Goal: Task Accomplishment & Management: Manage account settings

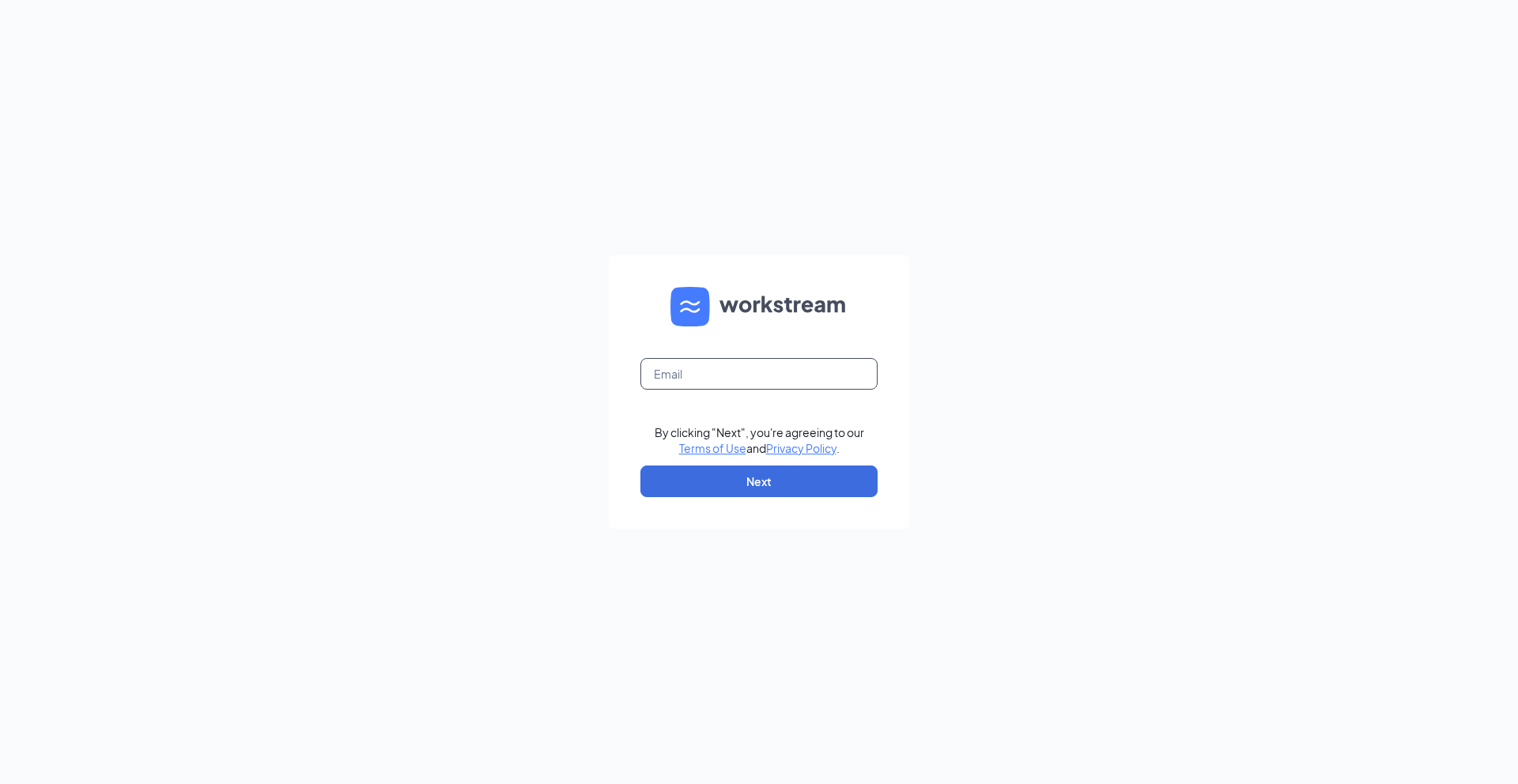
click at [788, 382] on input "text" at bounding box center [759, 374] width 237 height 32
type input "andrewlopez1917@gmail.com"
click at [666, 520] on form "andrewlopez1917@gmail.com By clicking "Next", you're agreeing to our Terms of U…" at bounding box center [759, 392] width 300 height 273
click at [683, 489] on button "Next" at bounding box center [759, 481] width 237 height 32
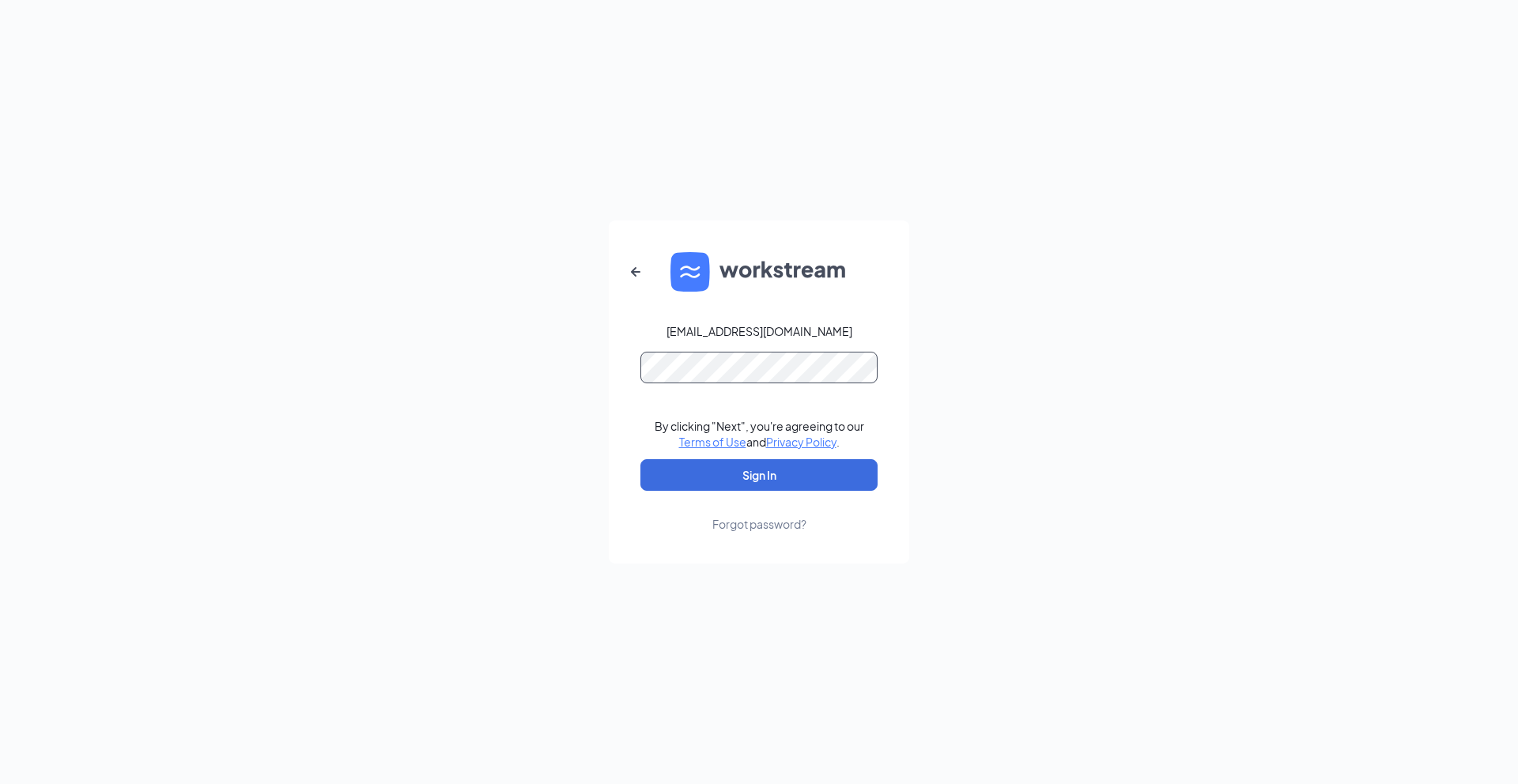
click at [641, 459] on button "Sign In" at bounding box center [759, 475] width 237 height 32
click at [730, 464] on button "Sign In" at bounding box center [759, 475] width 237 height 32
click at [641, 459] on button "Sign In" at bounding box center [759, 475] width 237 height 32
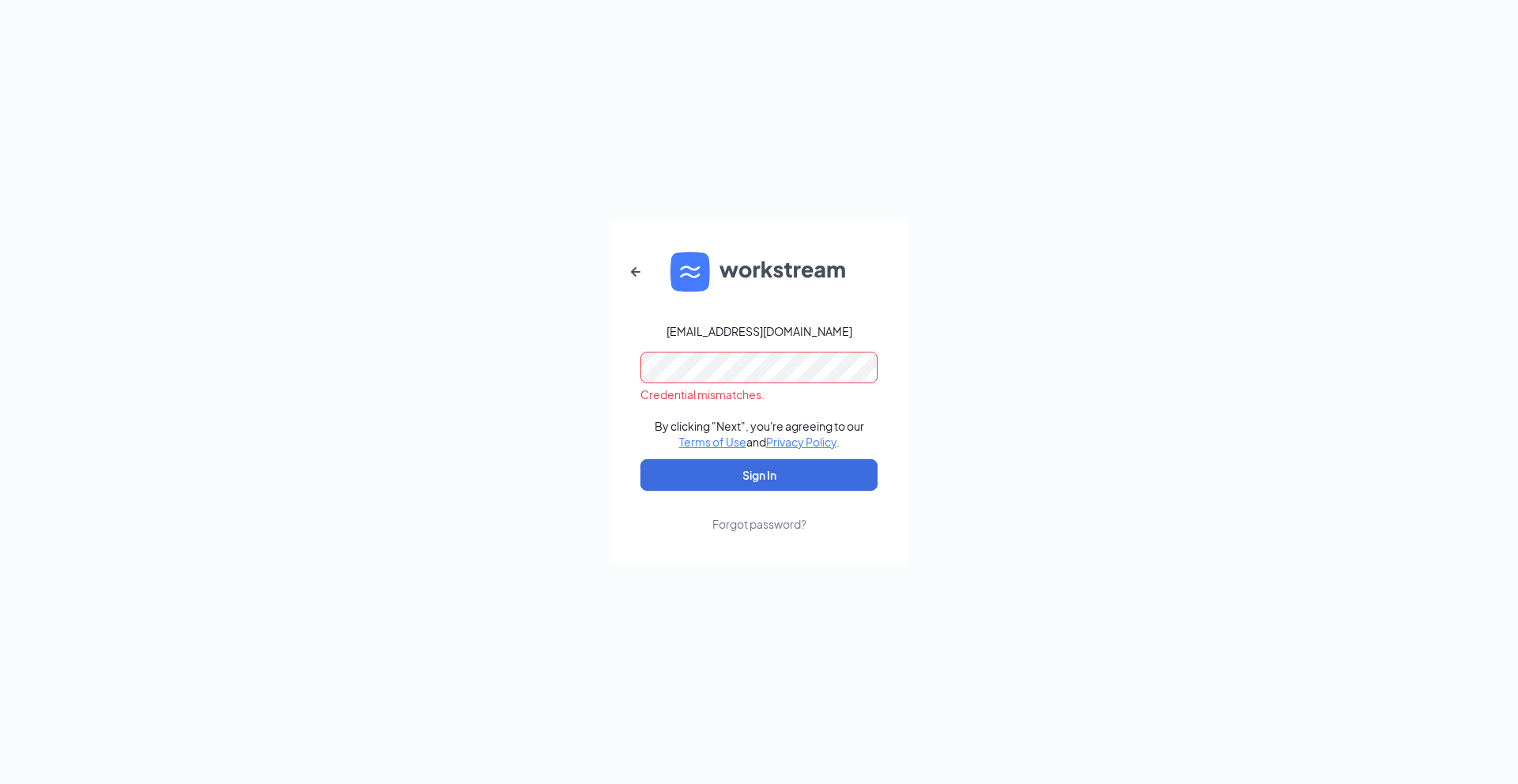
click at [273, 264] on div "andrewlopez1917@gmail.com Credential mismatches. By clicking "Next", you're agr…" at bounding box center [759, 392] width 1518 height 784
click at [641, 459] on button "Sign In" at bounding box center [759, 475] width 237 height 32
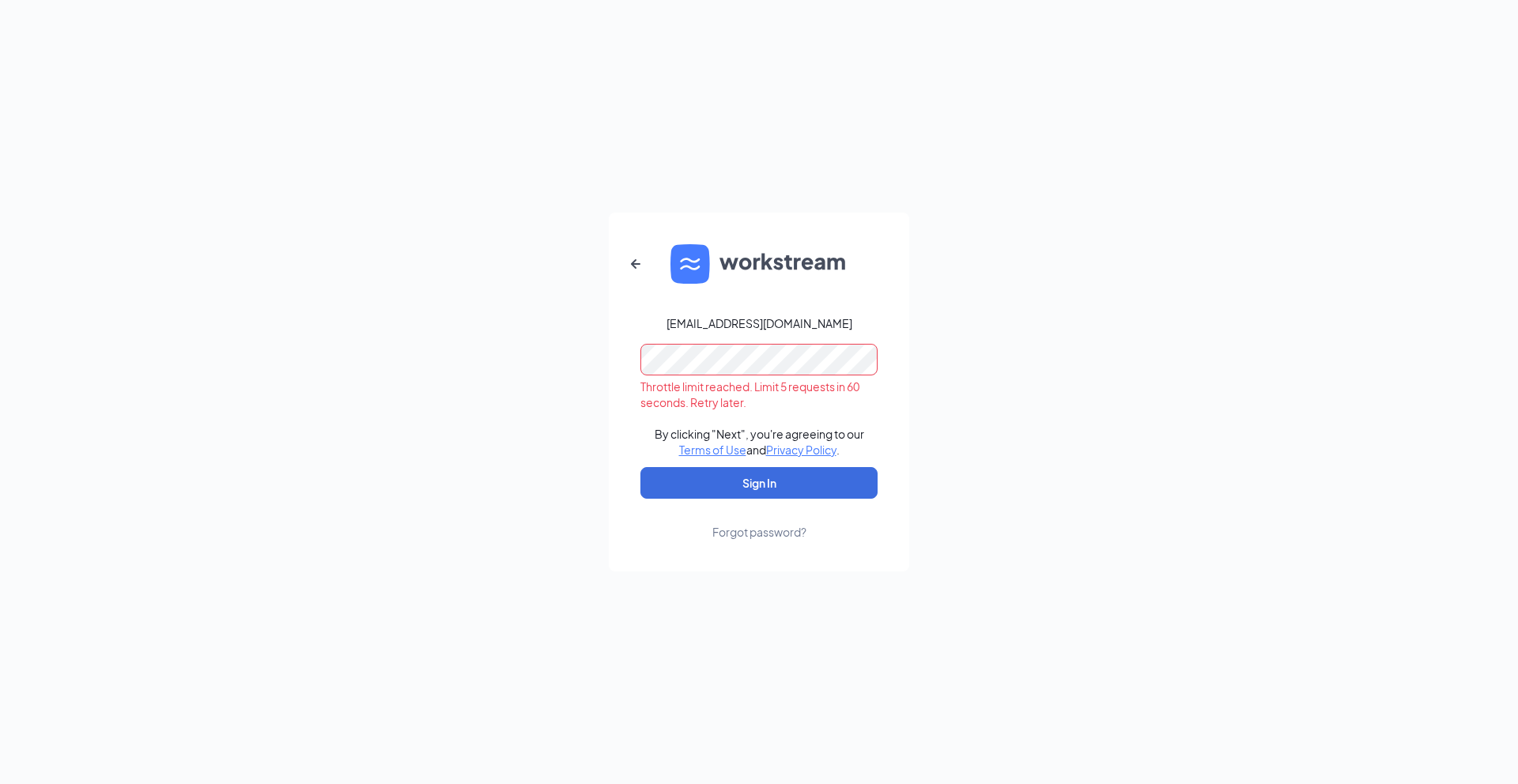
click at [610, 270] on form "andrewlopez1917@gmail.com Throttle limit reached. Limit 5 requests in 60 second…" at bounding box center [759, 392] width 300 height 359
click at [617, 268] on form "andrewlopez1917@gmail.com Throttle limit reached. Limit 5 requests in 60 second…" at bounding box center [759, 392] width 300 height 359
click at [622, 248] on button "button" at bounding box center [635, 264] width 38 height 38
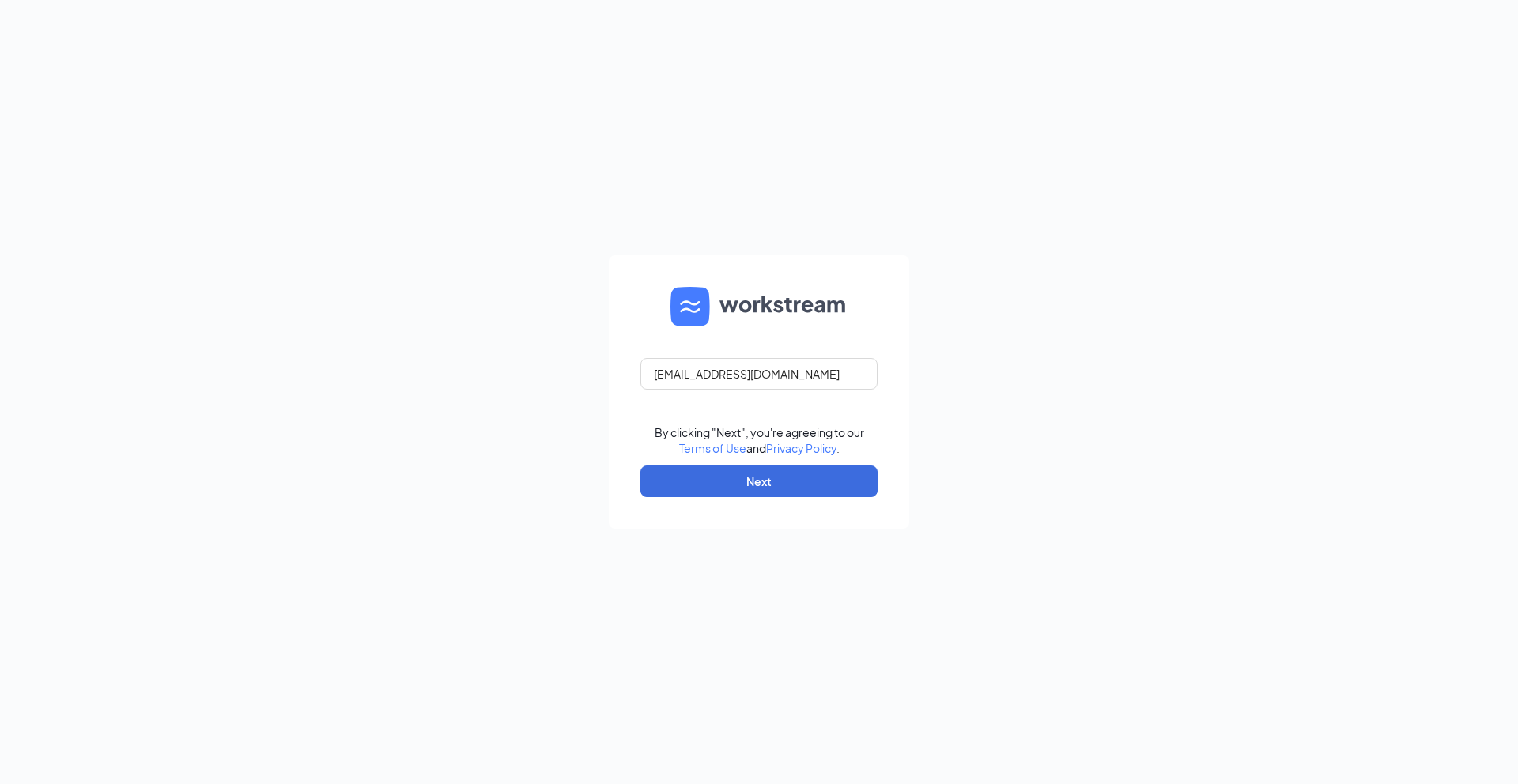
click at [619, 267] on form "andrewlopez1917@gmail.com By clicking "Next", you're agreeing to our Terms of U…" at bounding box center [759, 392] width 300 height 273
click at [624, 270] on form "andrewlopez1917@gmail.com By clicking "Next", you're agreeing to our Terms of U…" at bounding box center [759, 392] width 300 height 273
click at [622, 281] on form "andrewlopez1917@gmail.com By clicking "Next", you're agreeing to our Terms of U…" at bounding box center [759, 392] width 300 height 273
click at [624, 282] on form "andrewlopez1917@gmail.com By clicking "Next", you're agreeing to our Terms of U…" at bounding box center [759, 392] width 300 height 273
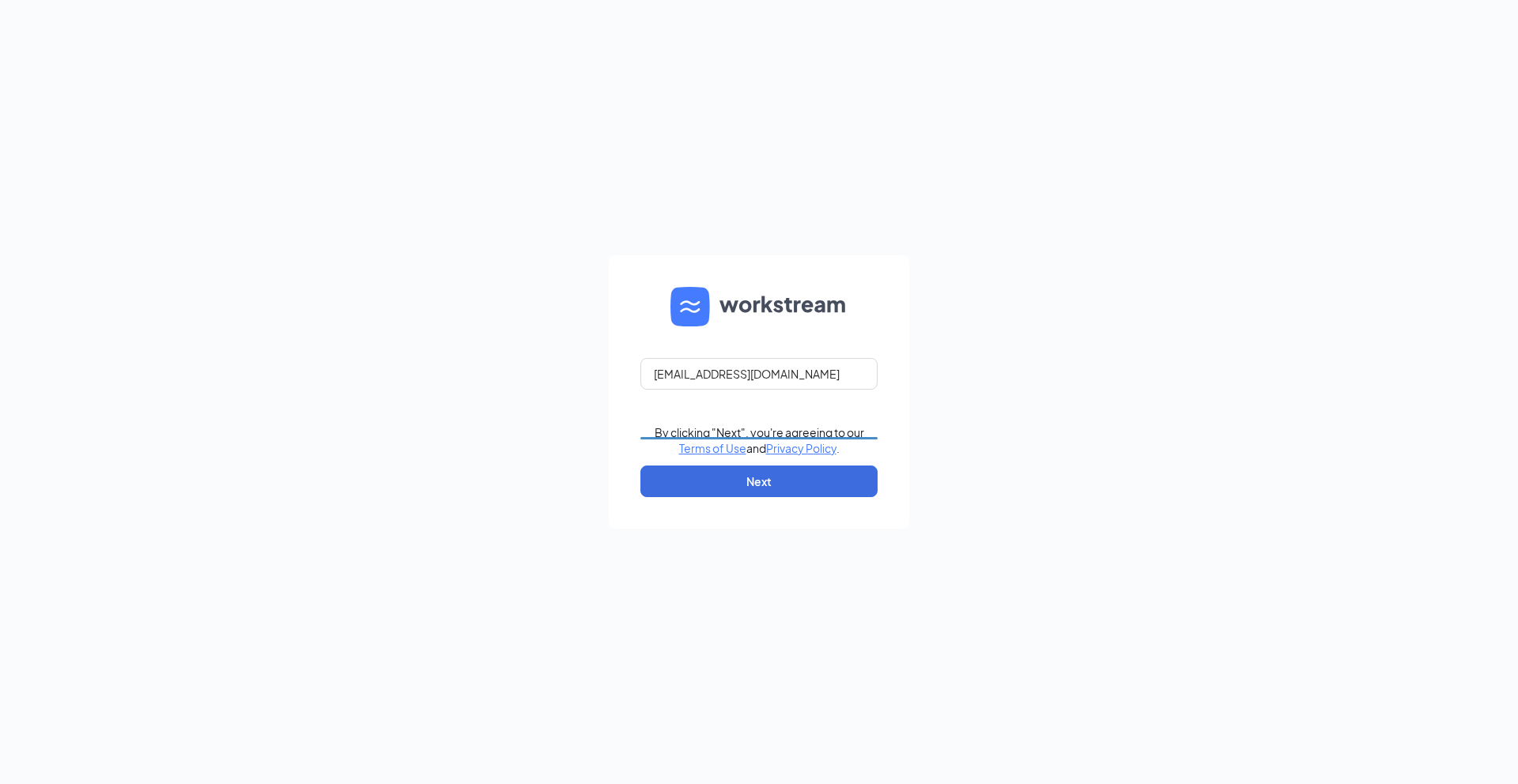
click at [619, 289] on form "andrewlopez1917@gmail.com By clicking "Next", you're agreeing to our Terms of U…" at bounding box center [759, 392] width 300 height 273
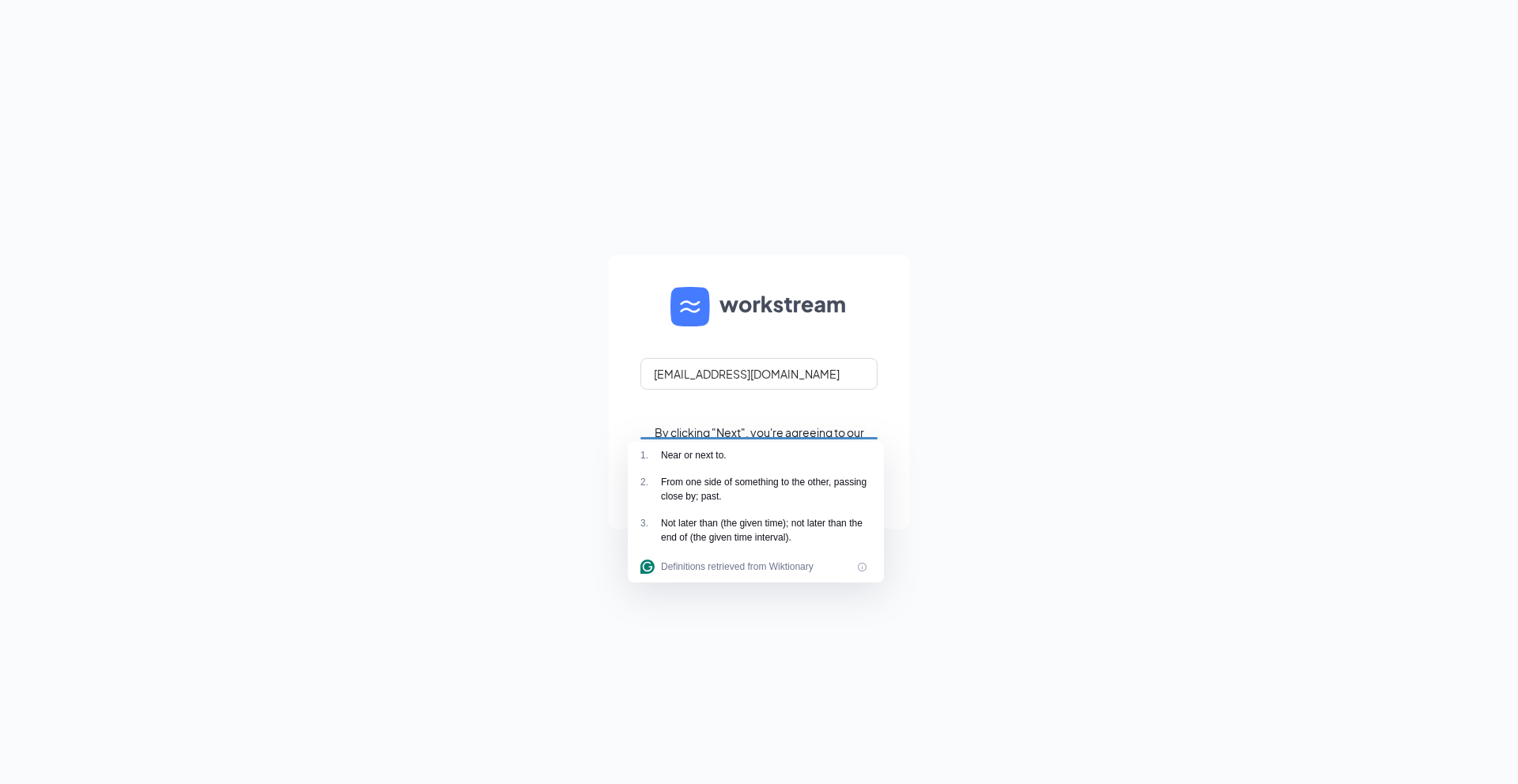
click at [875, 457] on html "andrewlopez1917@gmail.com By clicking "Next", you're agreeing to our Terms of U…" at bounding box center [759, 392] width 1518 height 784
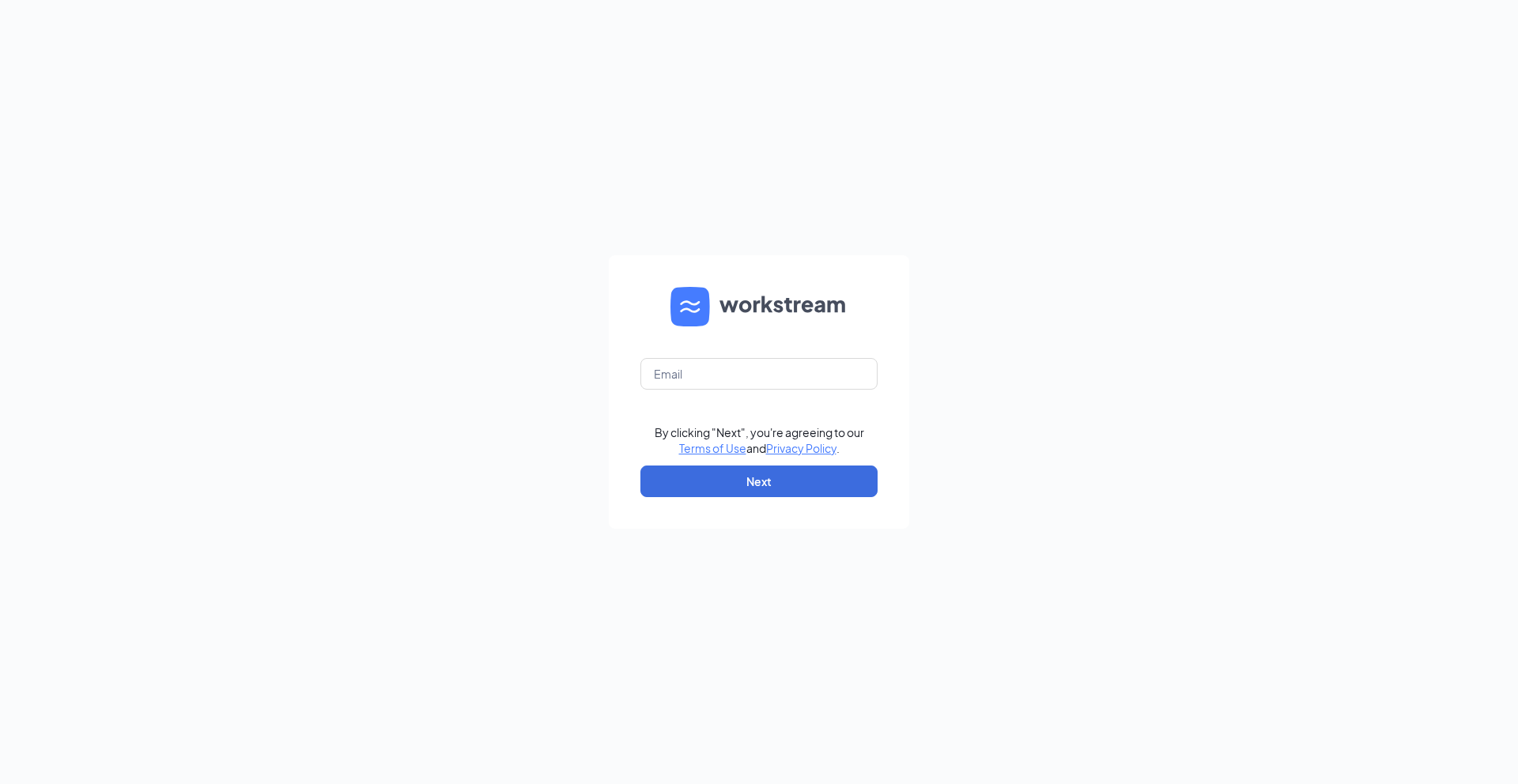
drag, startPoint x: 732, startPoint y: 353, endPoint x: 681, endPoint y: 390, distance: 63.0
click at [730, 357] on form "By clicking "Next", you're agreeing to our Terms of Use and Privacy Policy . Ne…" at bounding box center [759, 392] width 300 height 273
click at [681, 390] on form "By clicking "Next", you're agreeing to our Terms of Use and Privacy Policy . Ne…" at bounding box center [759, 392] width 300 height 273
click at [681, 383] on input "text" at bounding box center [759, 374] width 237 height 32
type input "andrewlopez1917@gmail.com"
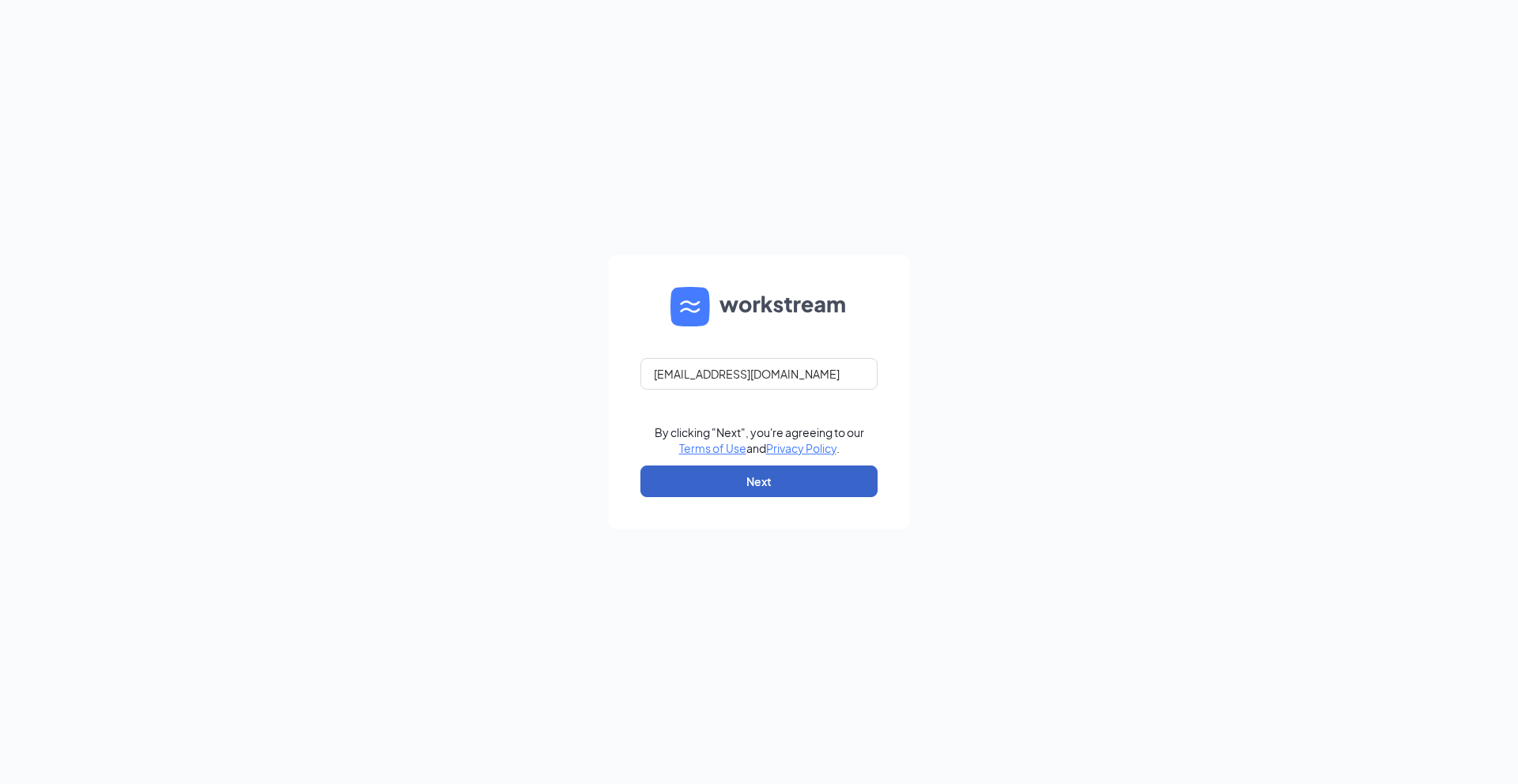
click at [692, 481] on button "Next" at bounding box center [759, 481] width 237 height 32
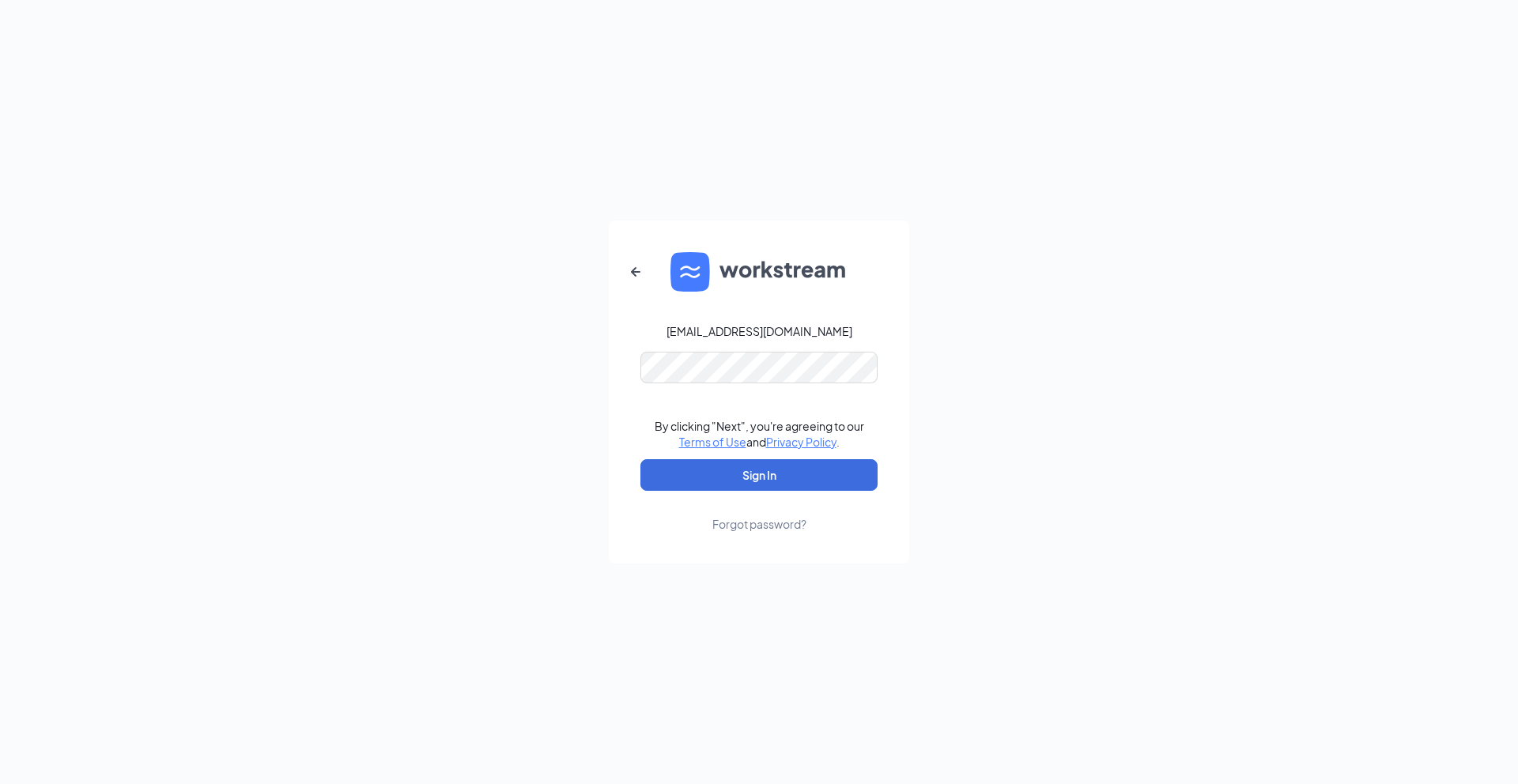
click at [771, 521] on div "Forgot password?" at bounding box center [759, 523] width 94 height 16
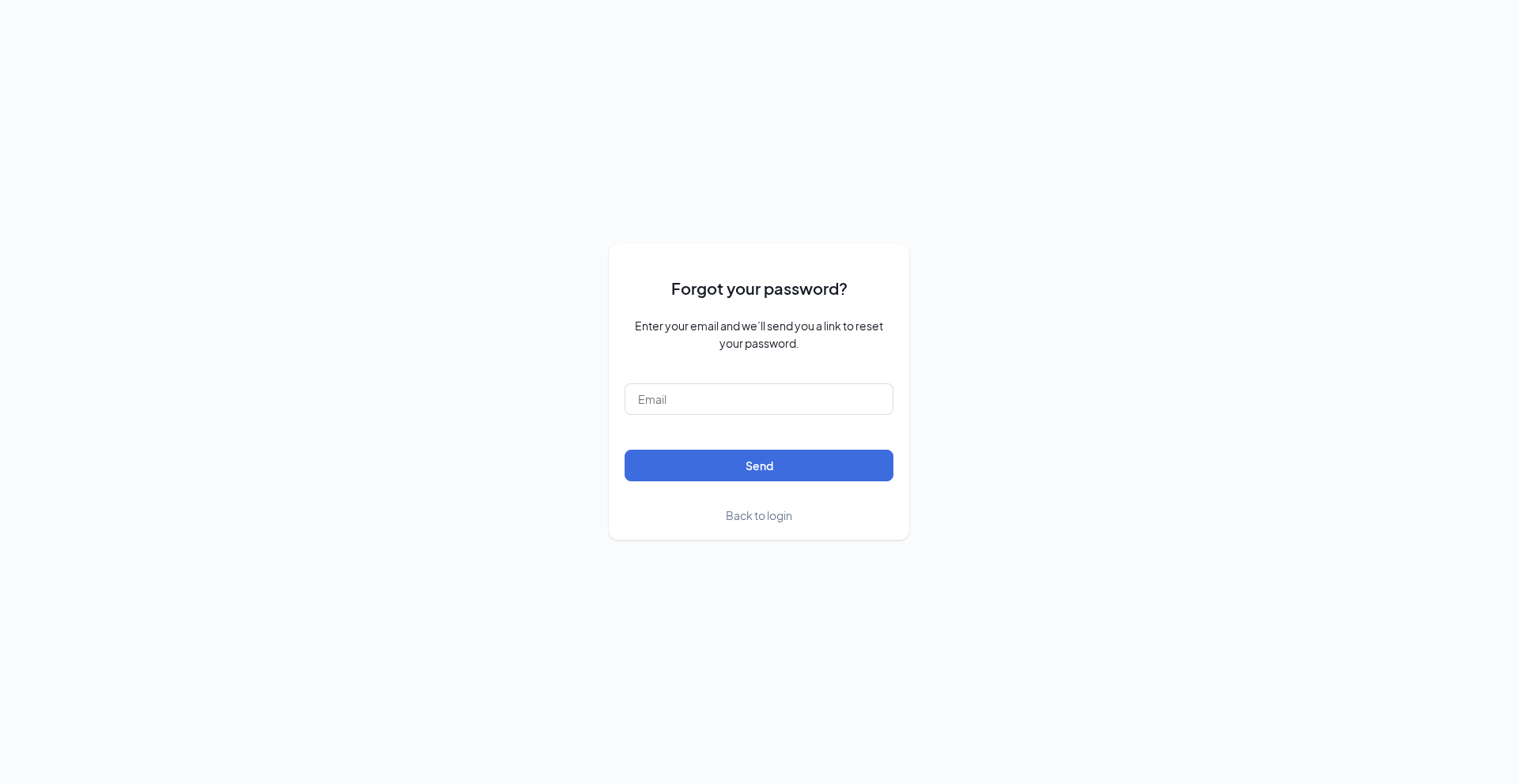
click at [725, 418] on form "Forgot your password? Enter your email and we’ll send you a link to reset your …" at bounding box center [758, 392] width 269 height 264
click at [720, 408] on input "text" at bounding box center [758, 399] width 269 height 32
click at [718, 464] on button "Send" at bounding box center [758, 465] width 269 height 32
click at [730, 439] on form "Forgot your password? Enter your email and we’ll send you a link to reset your …" at bounding box center [758, 392] width 269 height 264
drag, startPoint x: 725, startPoint y: 404, endPoint x: 725, endPoint y: 414, distance: 10.0
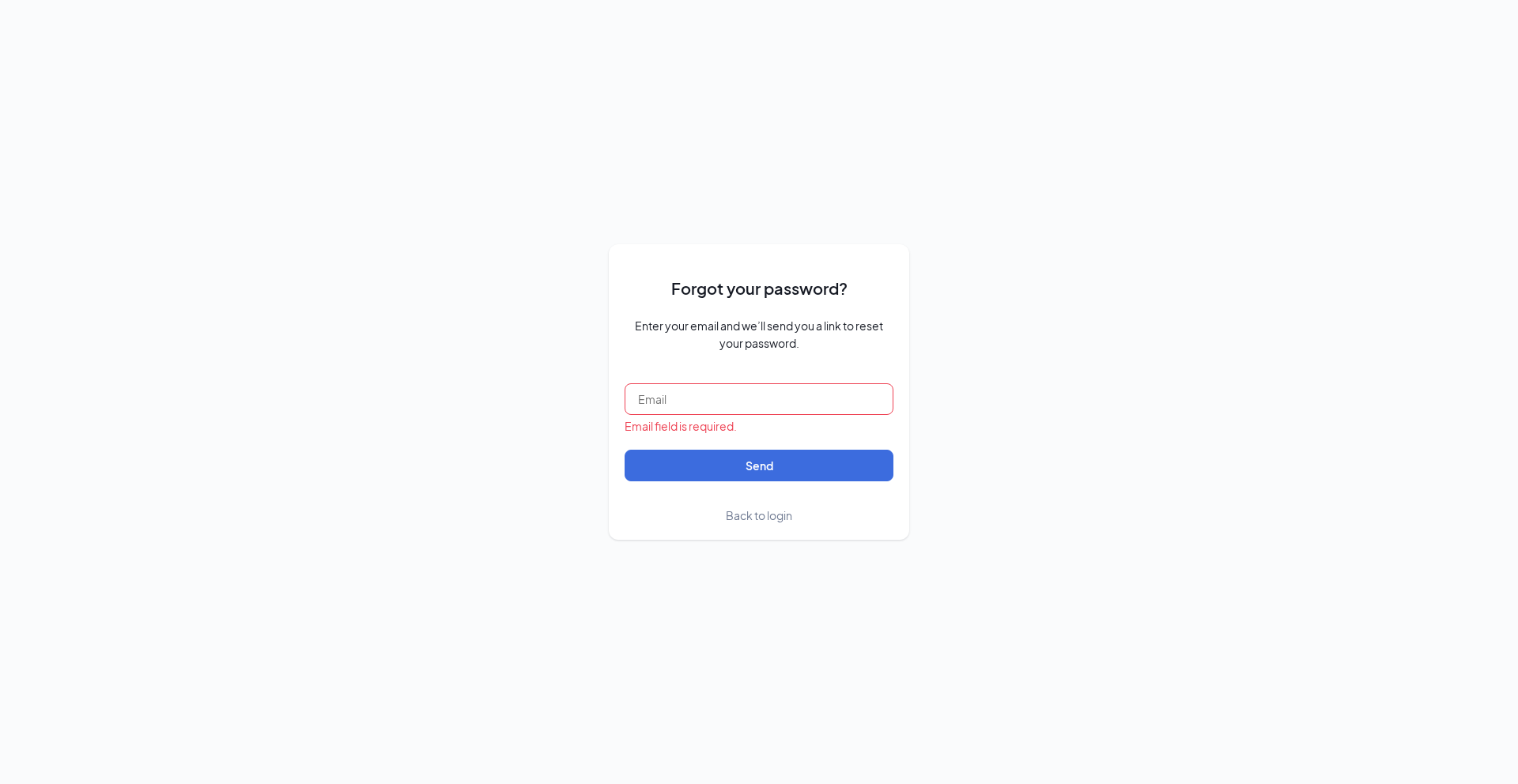
click at [725, 403] on input "text" at bounding box center [758, 399] width 269 height 32
type input "andrewlopez1917@gmail.com"
click at [715, 474] on button "Send" at bounding box center [758, 465] width 269 height 32
click at [729, 467] on button "Send" at bounding box center [758, 465] width 269 height 32
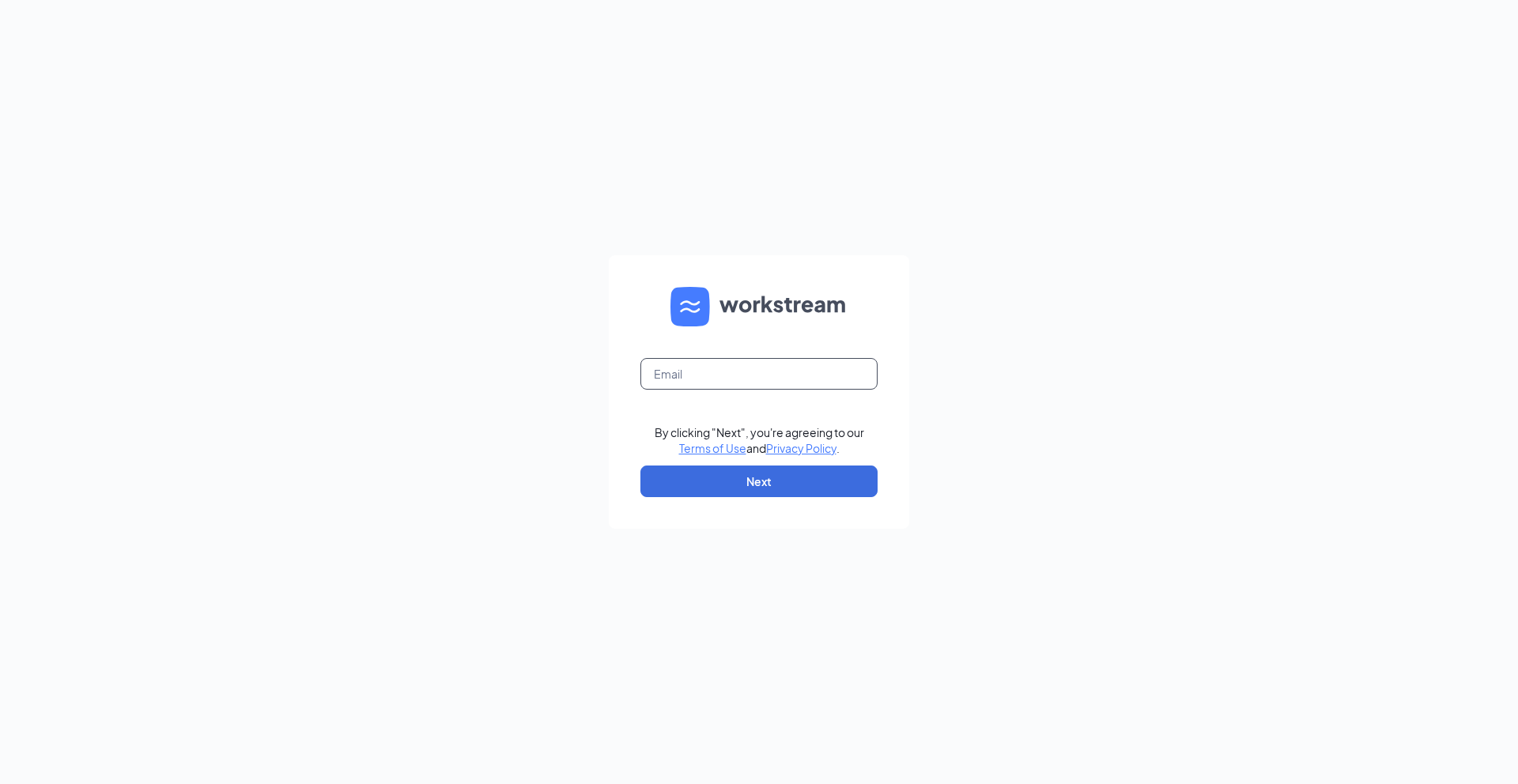
click at [719, 377] on input "text" at bounding box center [759, 374] width 237 height 32
type input "andrewlopez1917@gmail.com"
click at [738, 470] on button "Next" at bounding box center [759, 481] width 237 height 32
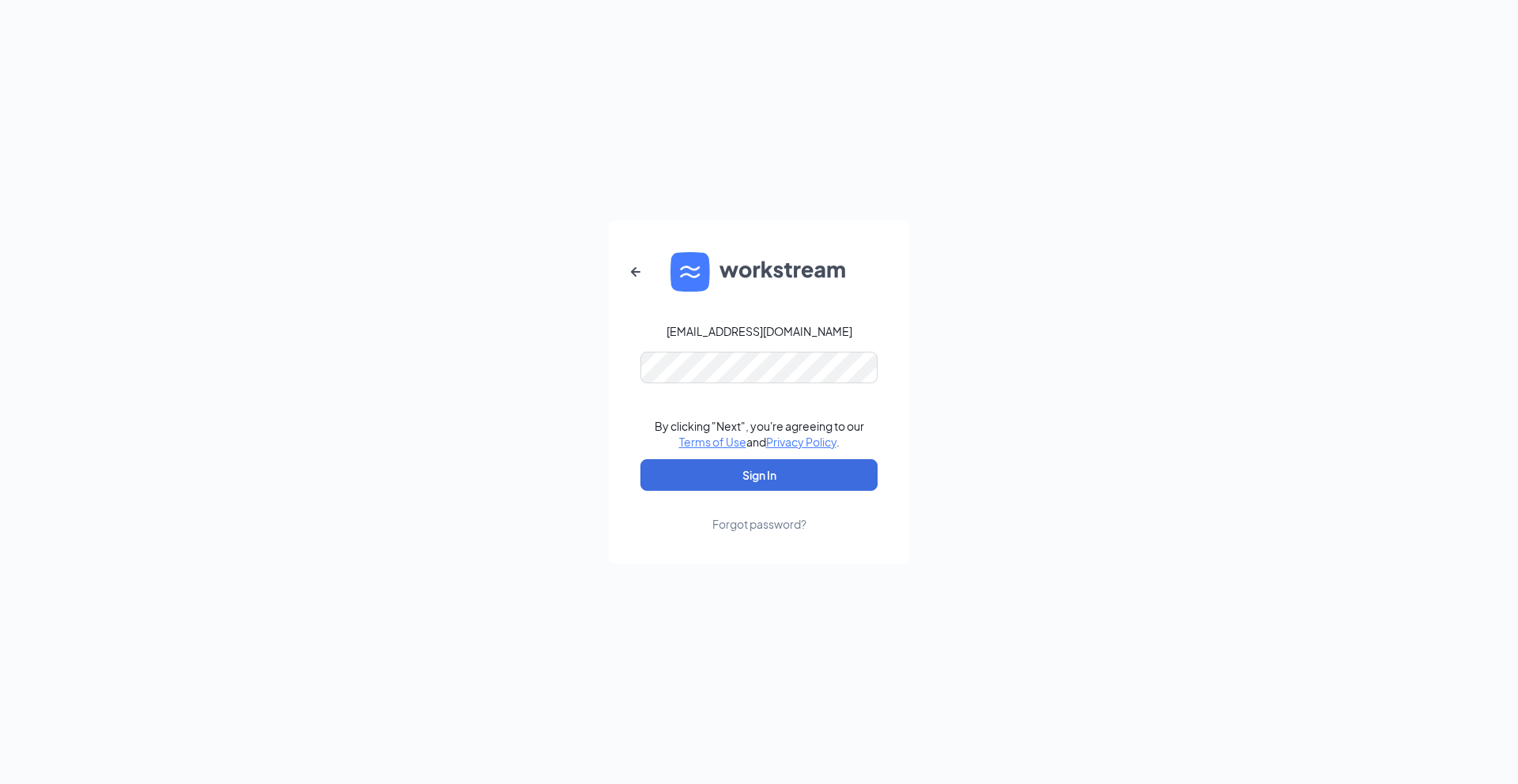
click at [735, 525] on div "Forgot password?" at bounding box center [759, 523] width 94 height 16
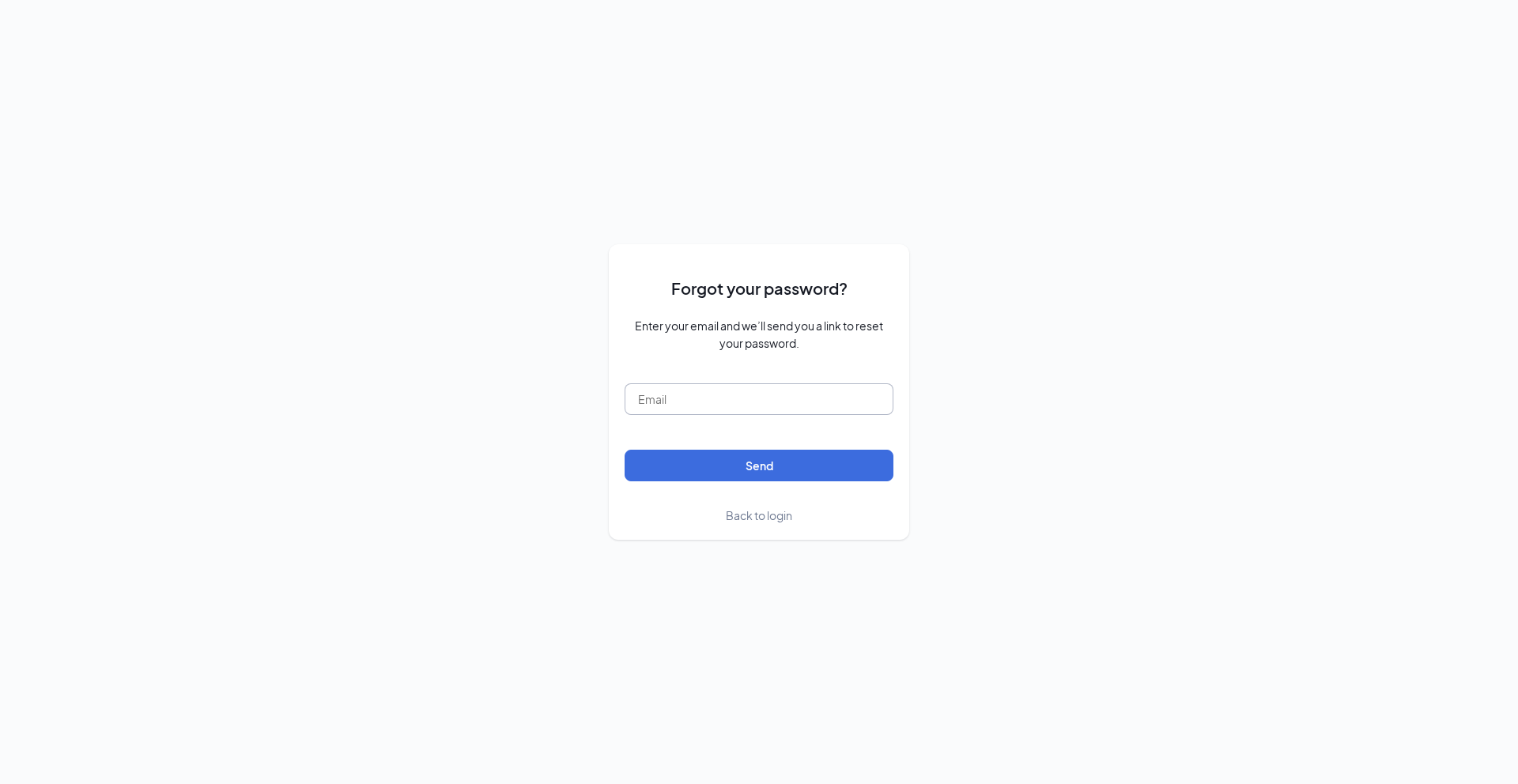
click at [727, 385] on input "text" at bounding box center [758, 399] width 269 height 32
type input "andrewlopez1917@gmail.com"
click at [728, 465] on button "Send" at bounding box center [758, 465] width 269 height 32
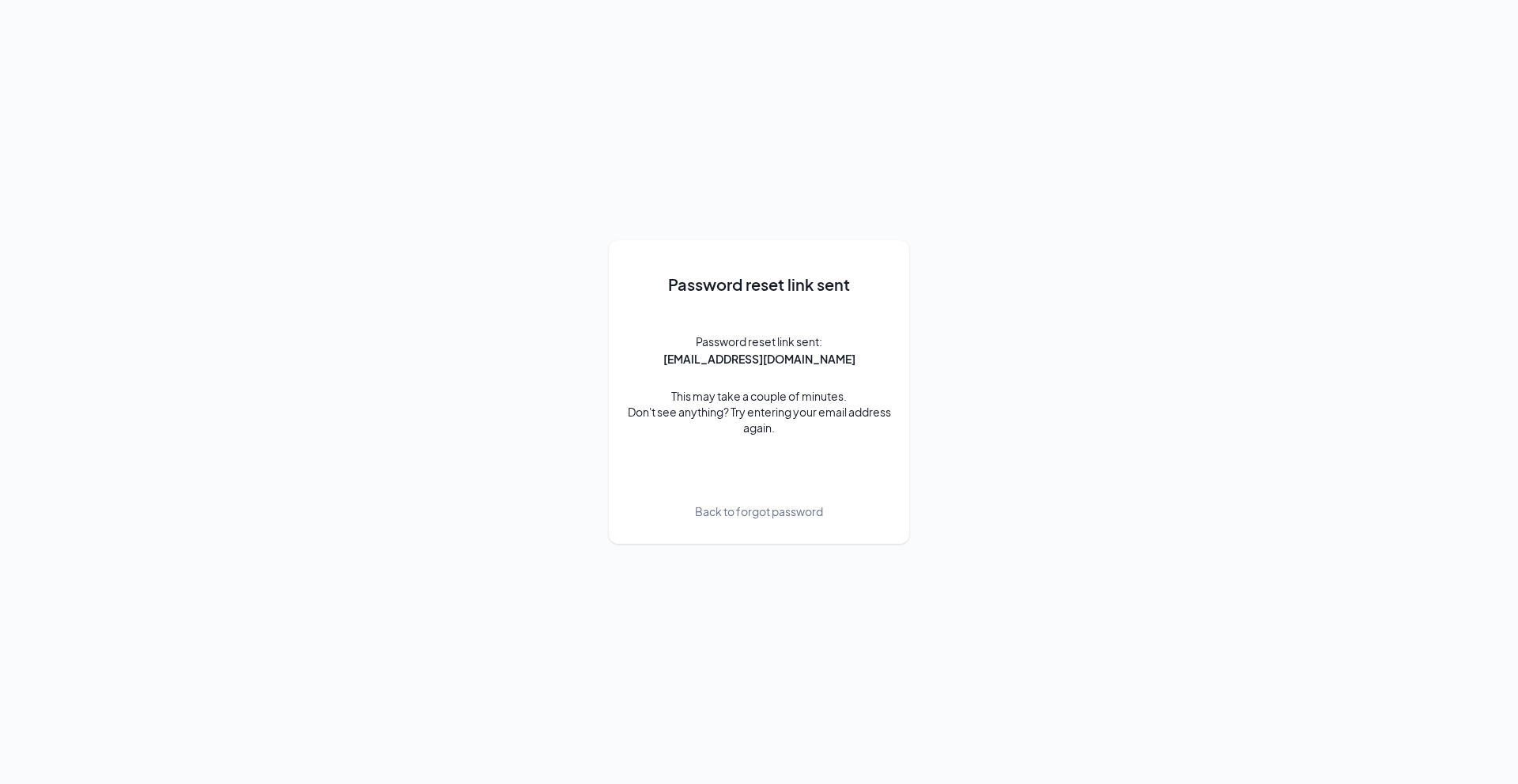
click at [747, 512] on span "Back to forgot password" at bounding box center [758, 511] width 128 height 17
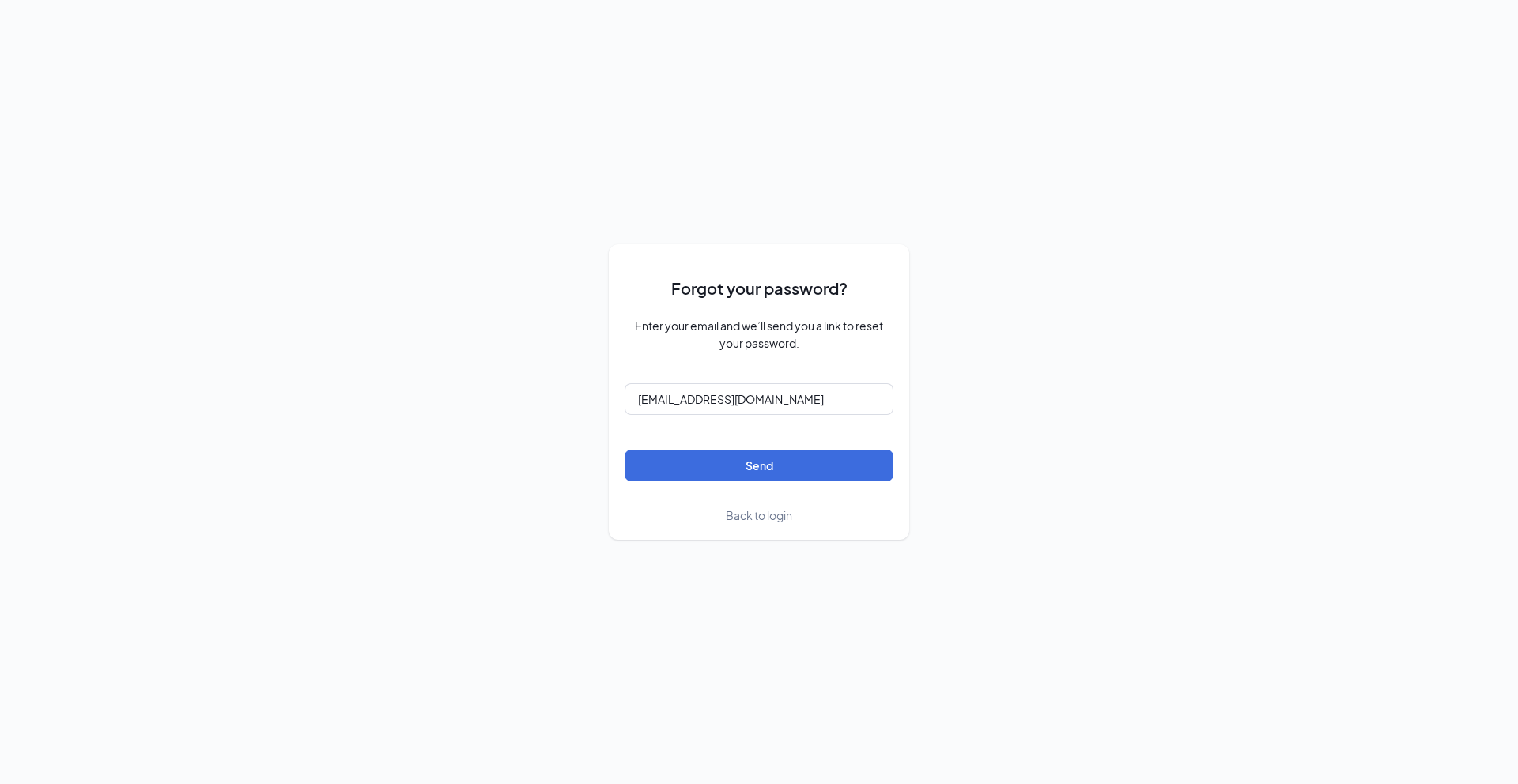
click at [765, 512] on span "Back to login" at bounding box center [758, 515] width 66 height 14
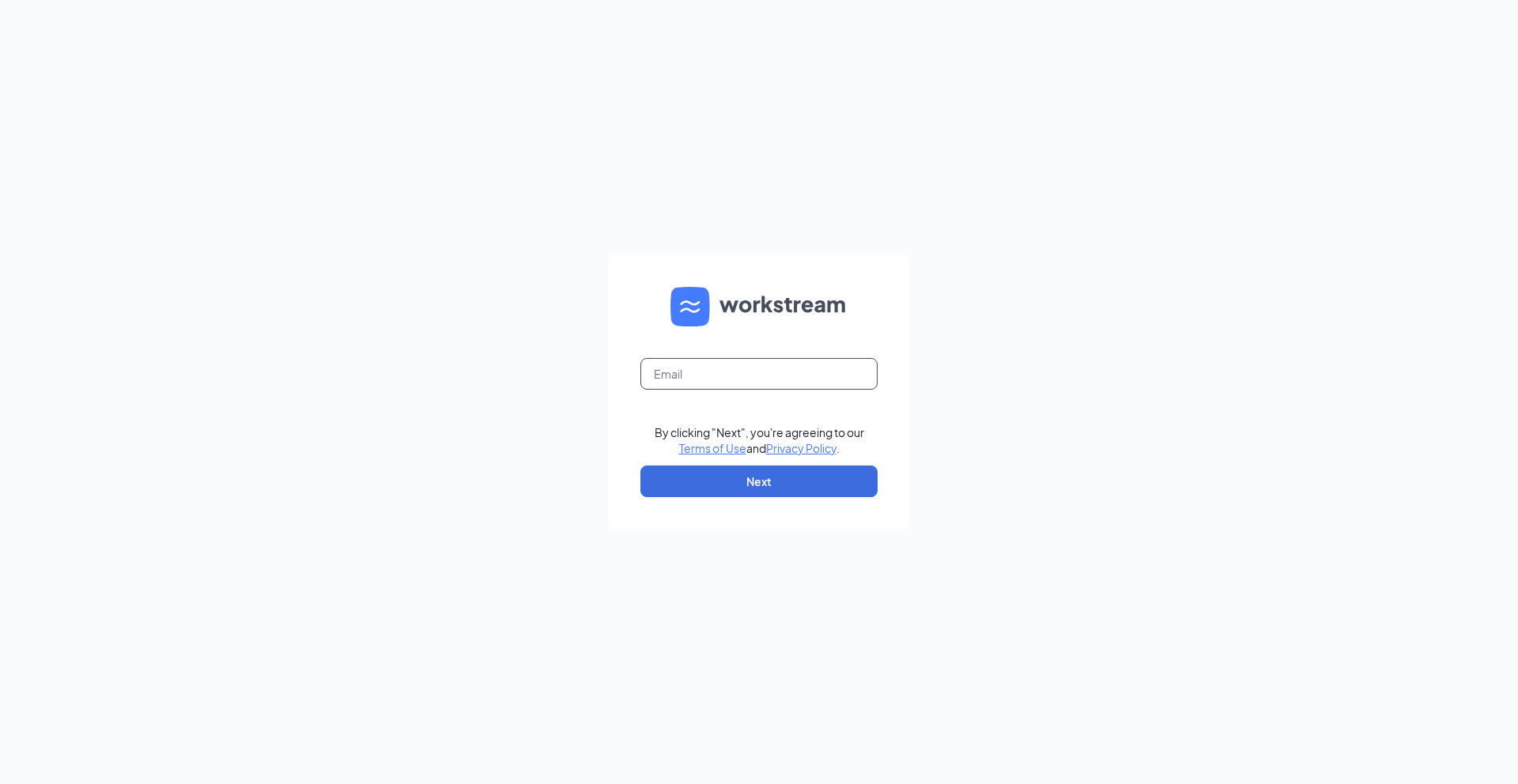
click at [773, 377] on input "text" at bounding box center [759, 374] width 237 height 32
type input "andrewlopez1917@gmail.com"
click at [758, 487] on button "Next" at bounding box center [759, 481] width 237 height 32
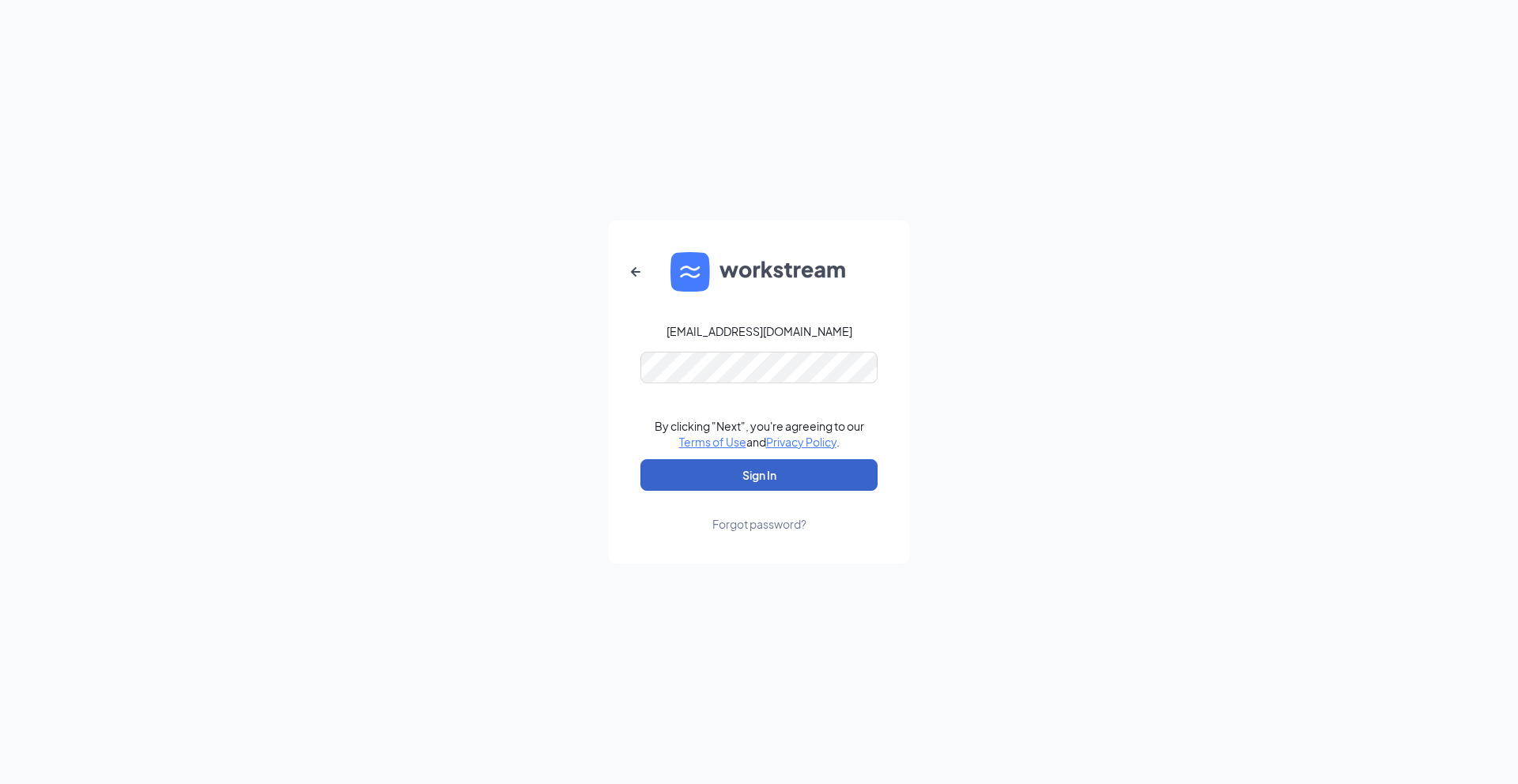
click at [773, 476] on button "Sign In" at bounding box center [759, 475] width 237 height 32
click at [739, 471] on button "Sign In" at bounding box center [759, 475] width 237 height 32
click at [350, 326] on div "andrewlopez1917@gmail.com Credential mismatches. By clicking "Next", you're agr…" at bounding box center [759, 392] width 1518 height 784
click at [641, 459] on button "Sign In" at bounding box center [759, 475] width 237 height 32
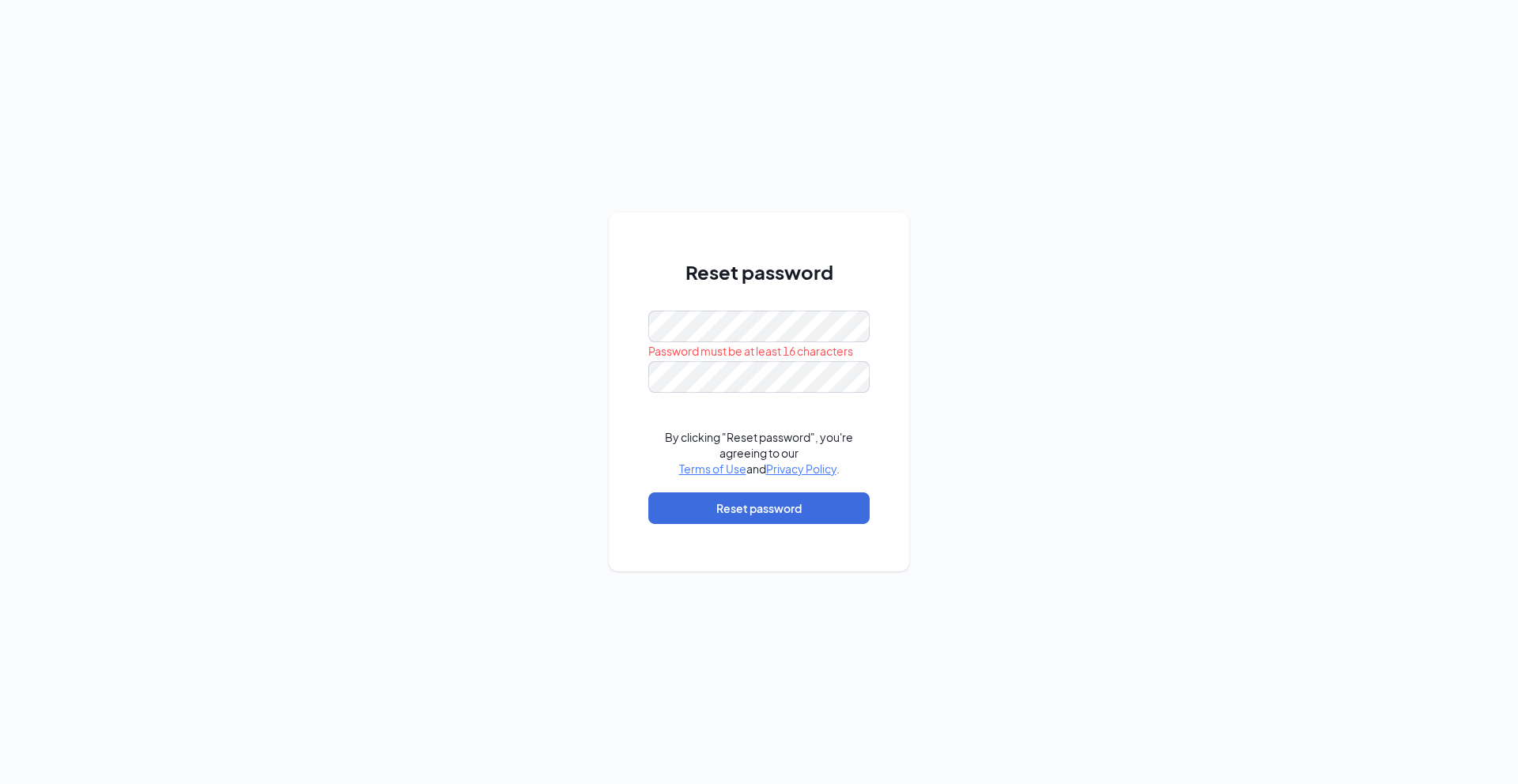
click at [669, 398] on form "Password must be at least 16 characters By clicking "Reset password", you're ag…" at bounding box center [758, 425] width 221 height 229
click at [375, 295] on div "Reset password Password must be at least 16 characters By clicking "Reset passw…" at bounding box center [759, 392] width 1518 height 784
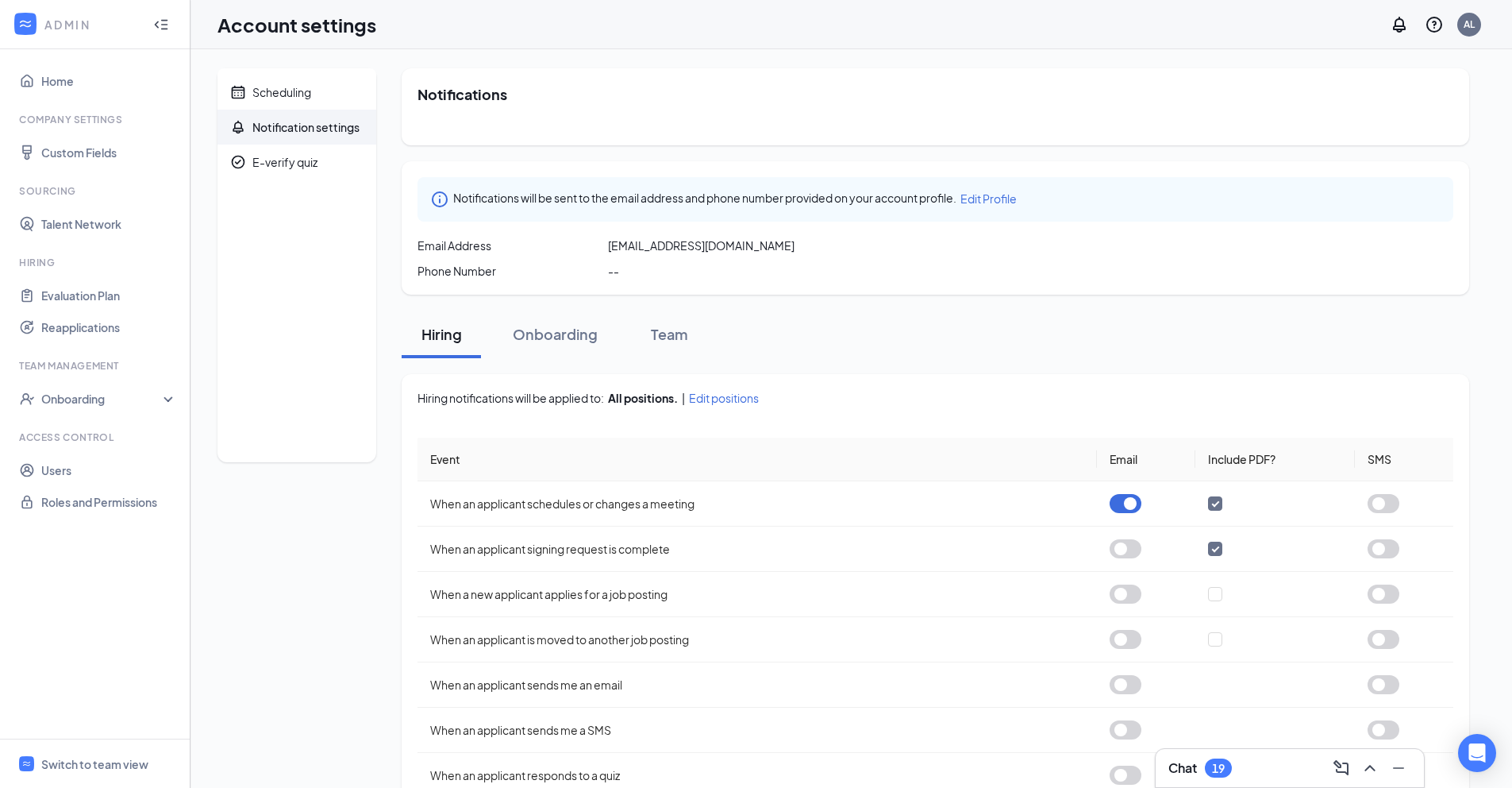
click at [293, 134] on div "Notification settings" at bounding box center [306, 126] width 107 height 16
click at [1119, 498] on button "button" at bounding box center [1125, 503] width 32 height 19
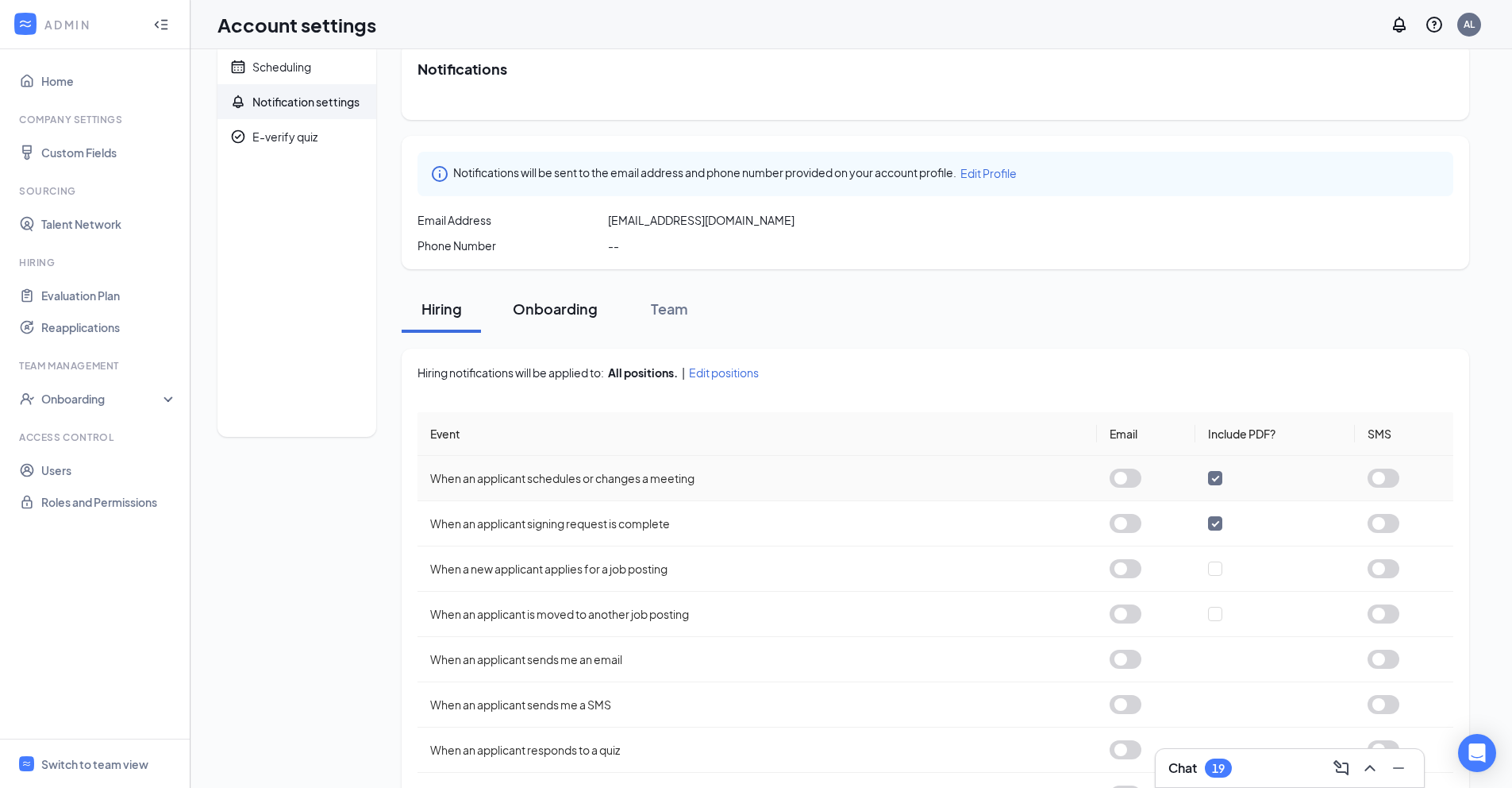
scroll to position [22, 0]
click at [546, 320] on div "Onboarding" at bounding box center [556, 312] width 85 height 20
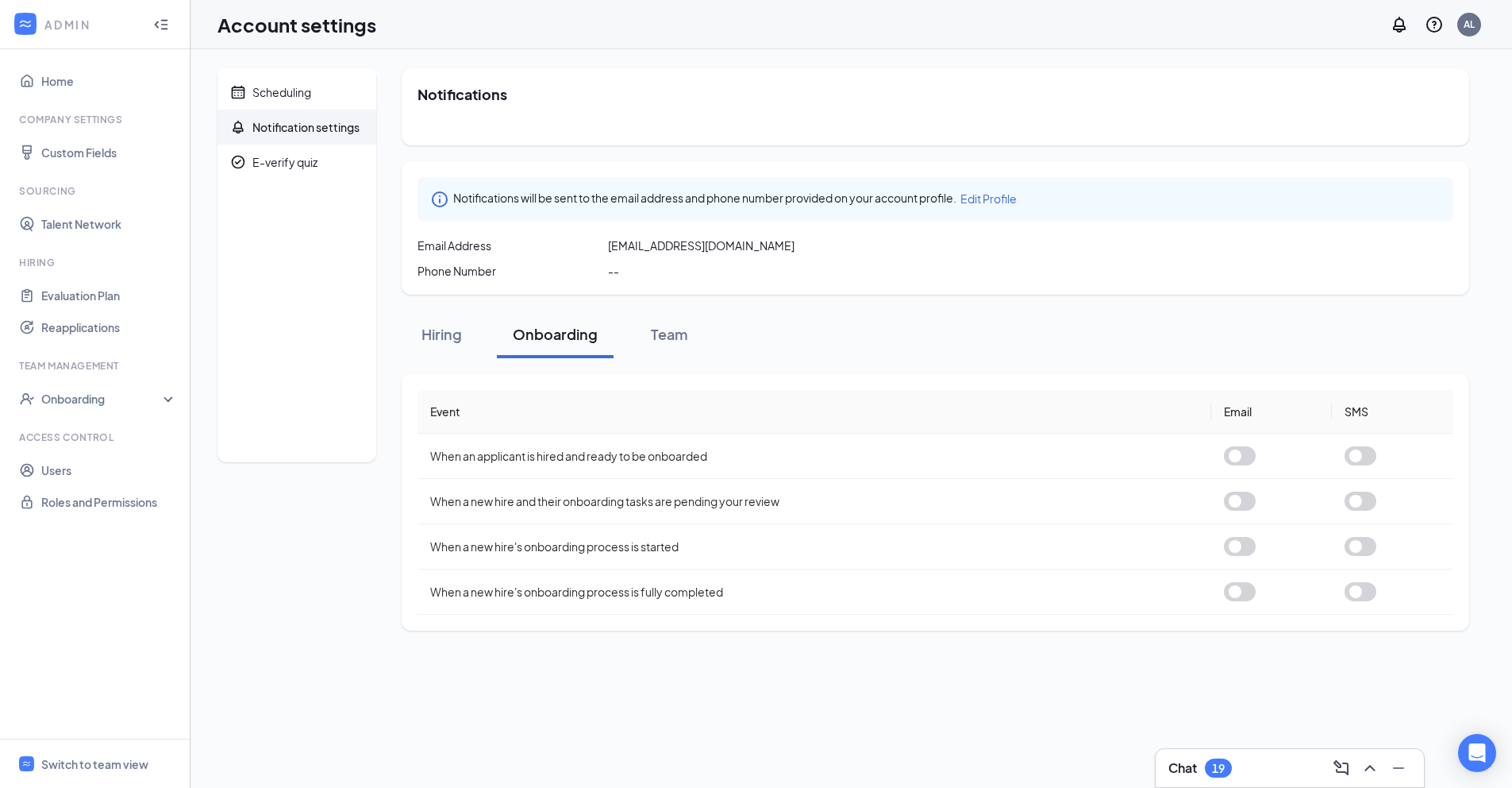
scroll to position [0, 0]
click at [682, 354] on button "Team" at bounding box center [669, 335] width 79 height 48
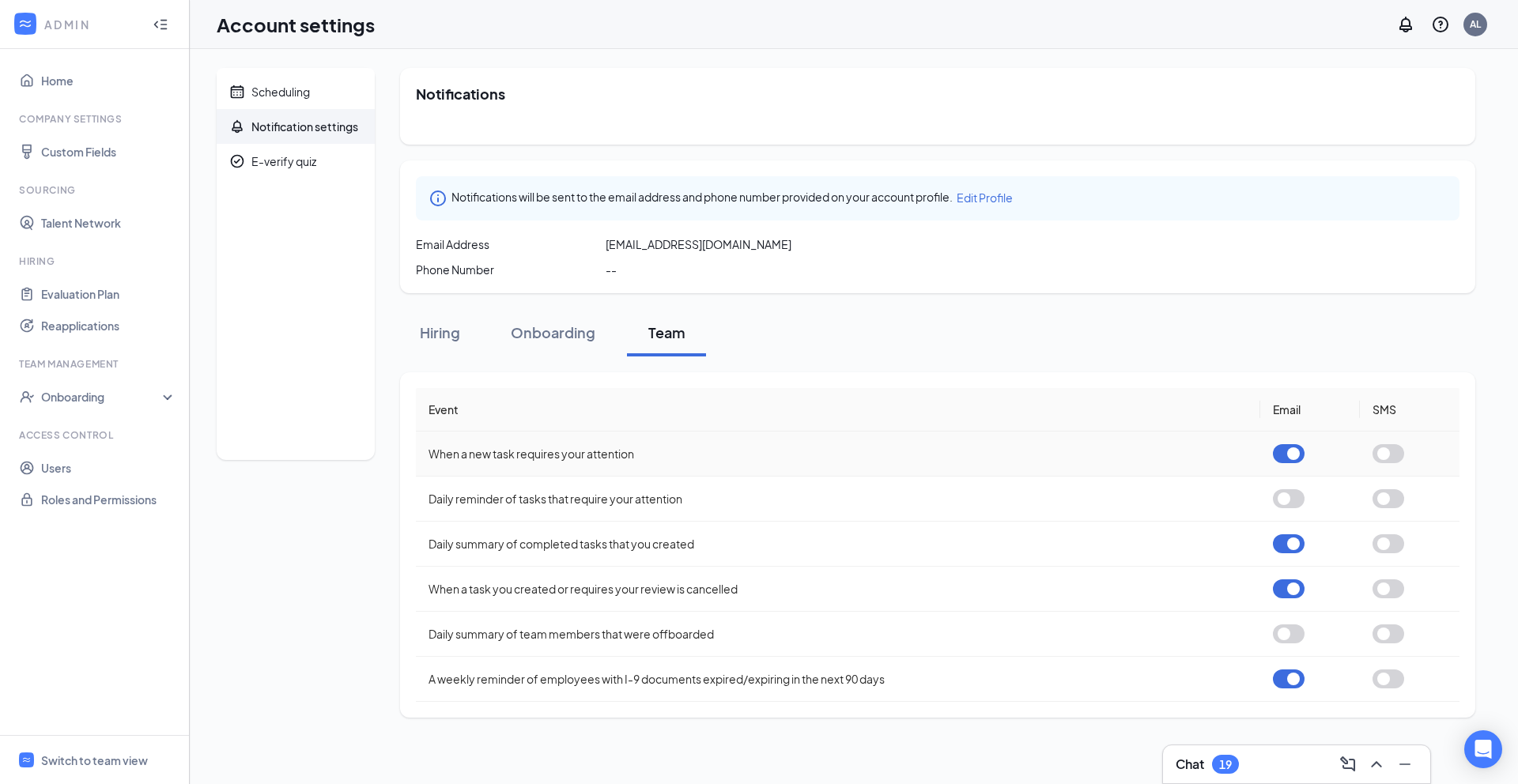
click at [1280, 445] on button "button" at bounding box center [1288, 453] width 32 height 19
click at [1281, 543] on button "button" at bounding box center [1288, 543] width 32 height 19
click at [1292, 591] on button "button" at bounding box center [1288, 588] width 32 height 19
click at [1289, 682] on button "button" at bounding box center [1288, 678] width 32 height 19
click at [419, 326] on div "Hiring" at bounding box center [439, 332] width 47 height 20
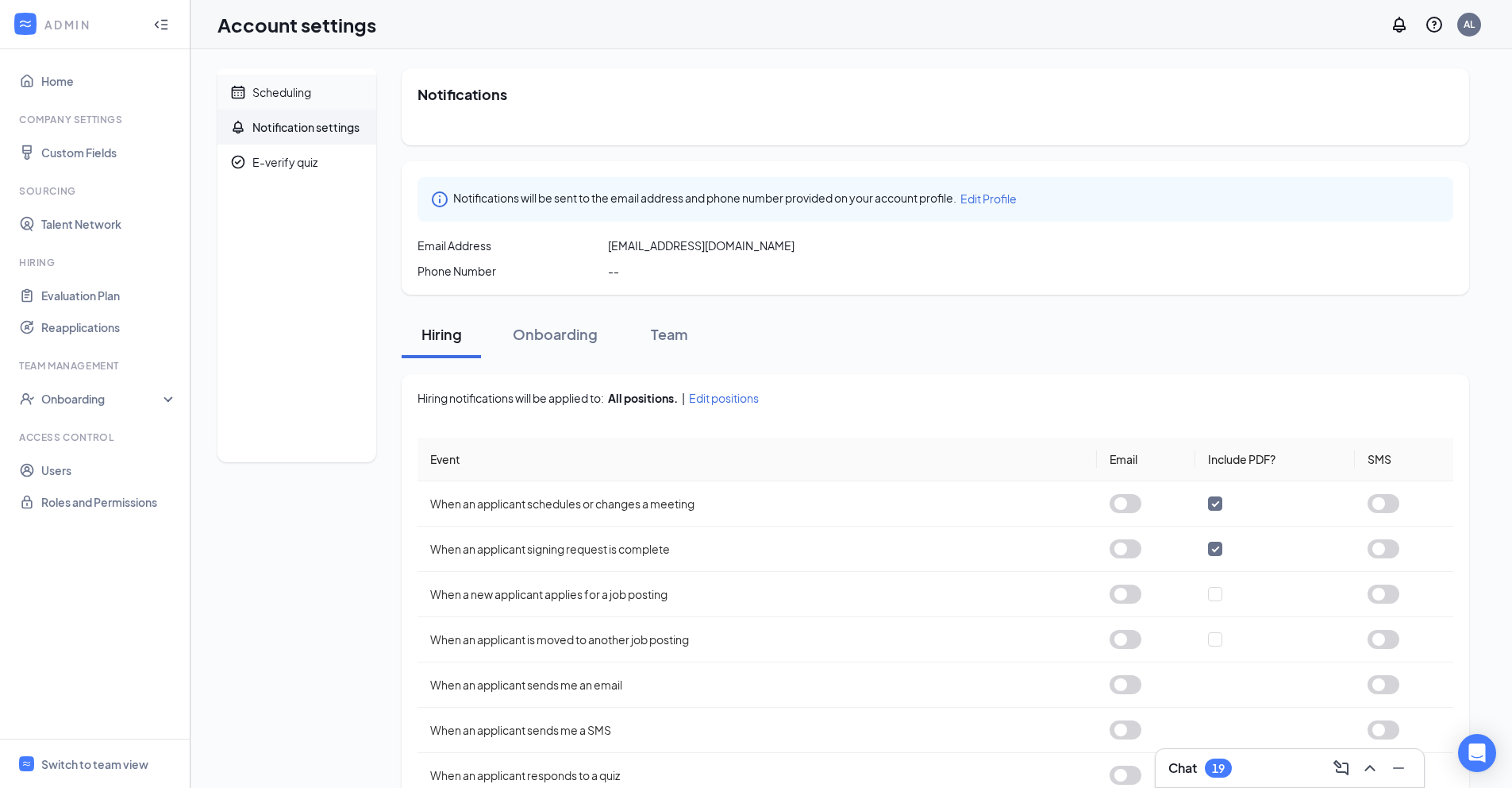
click at [269, 87] on div "Scheduling" at bounding box center [282, 92] width 59 height 16
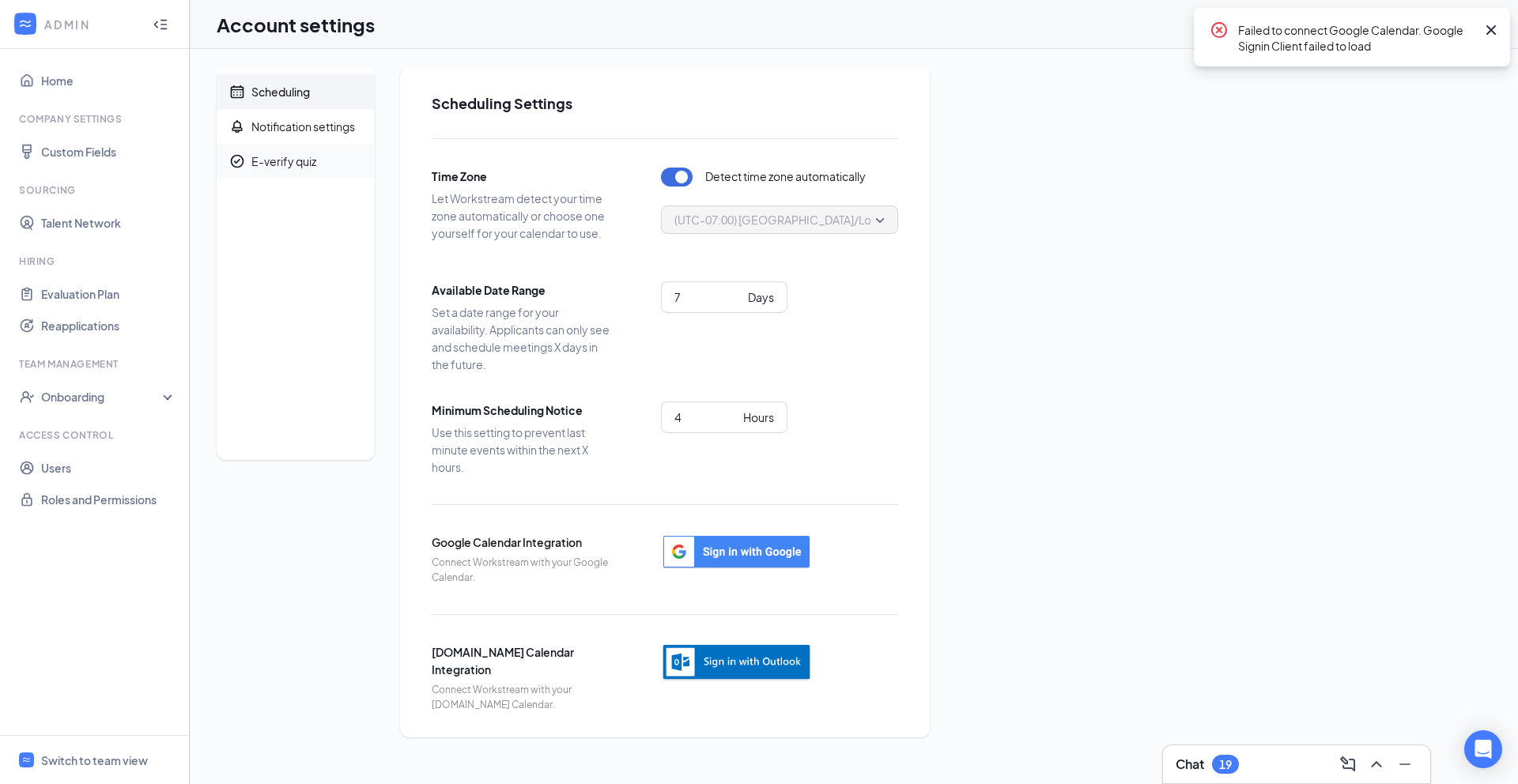
click at [262, 155] on div "E-verify quiz" at bounding box center [283, 161] width 64 height 16
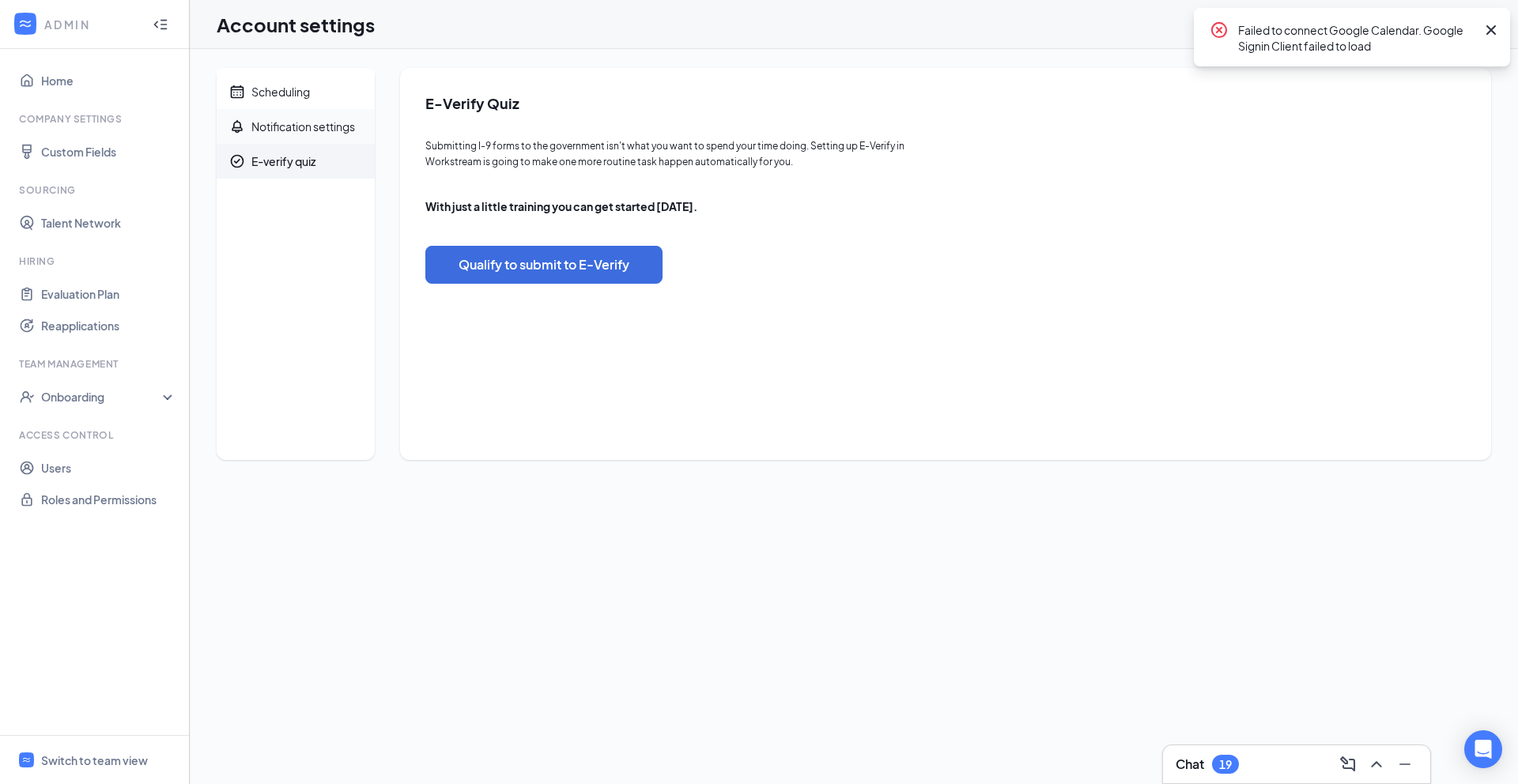
click at [276, 122] on div "Notification settings" at bounding box center [303, 126] width 104 height 16
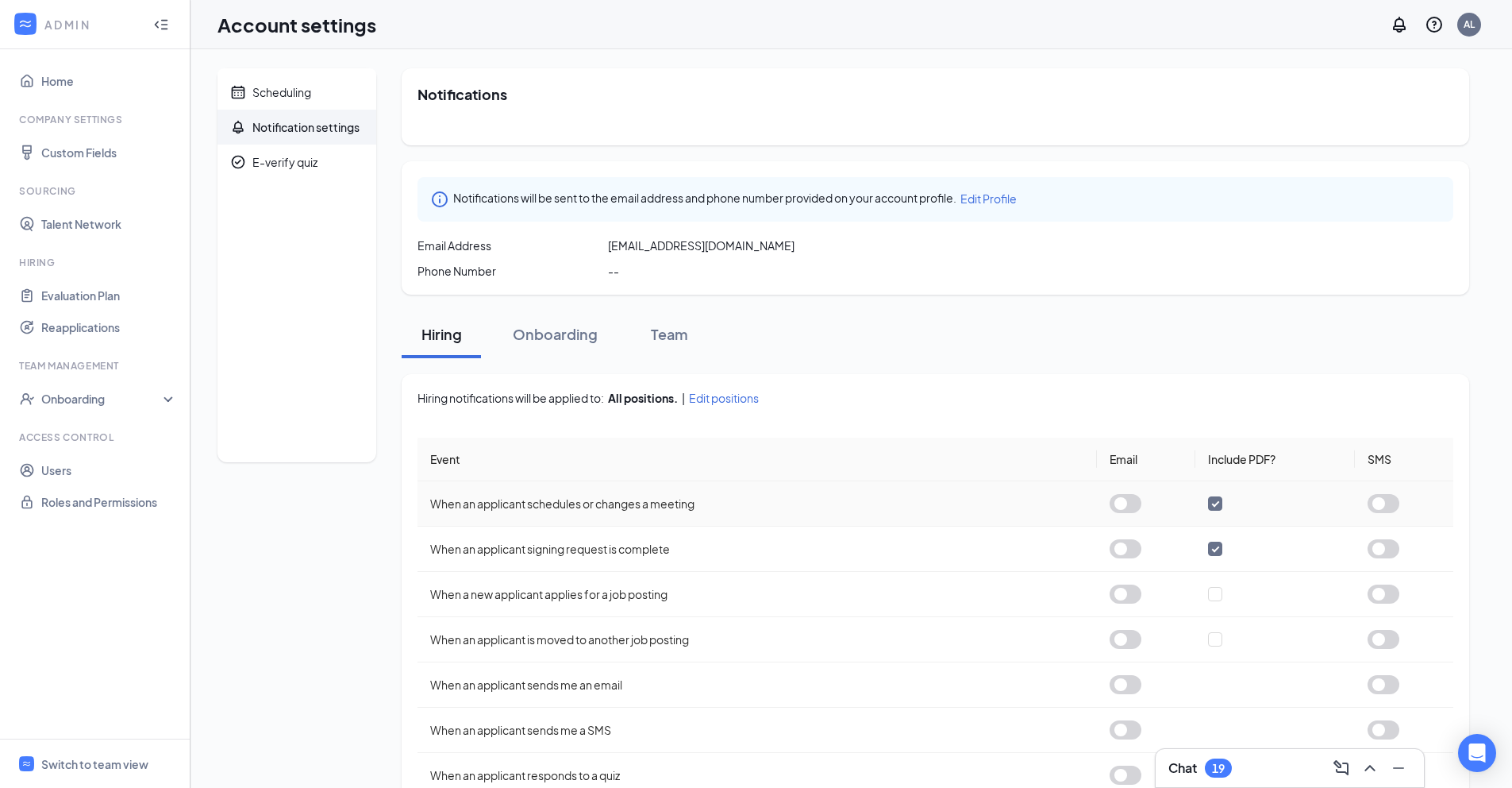
scroll to position [181, 0]
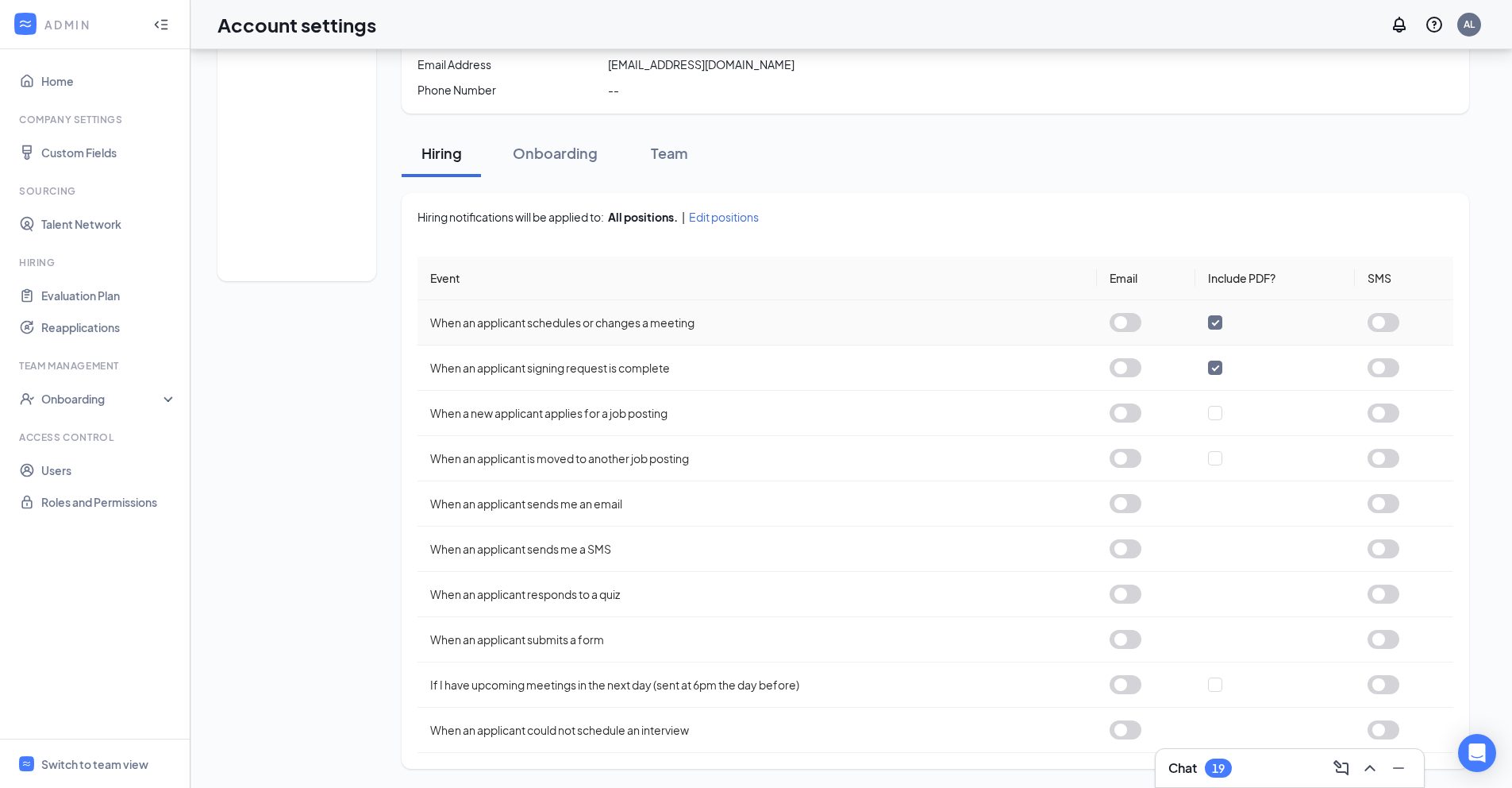
click at [1221, 316] on input "checkbox" at bounding box center [1215, 322] width 14 height 14
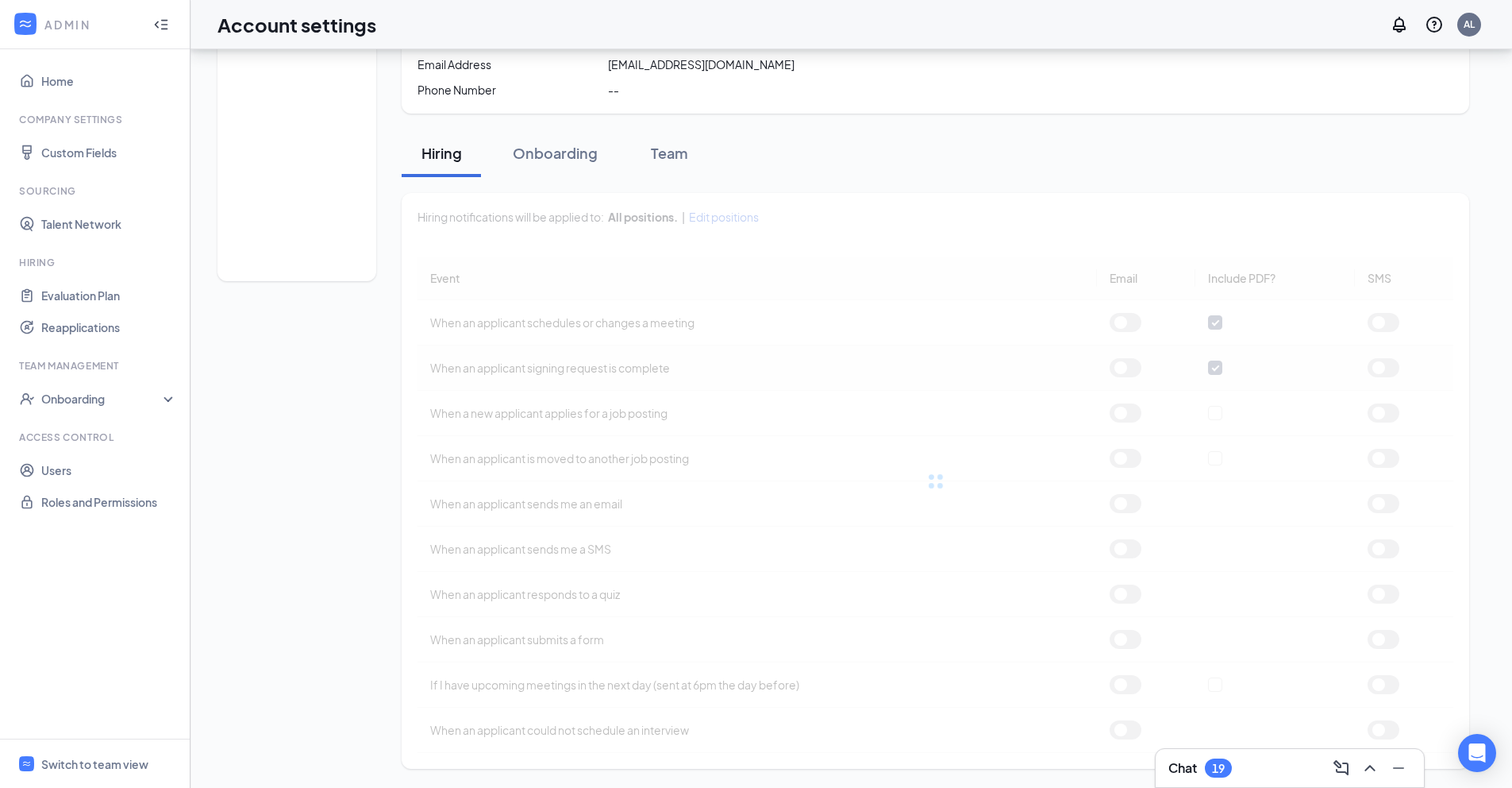
checkbox input "false"
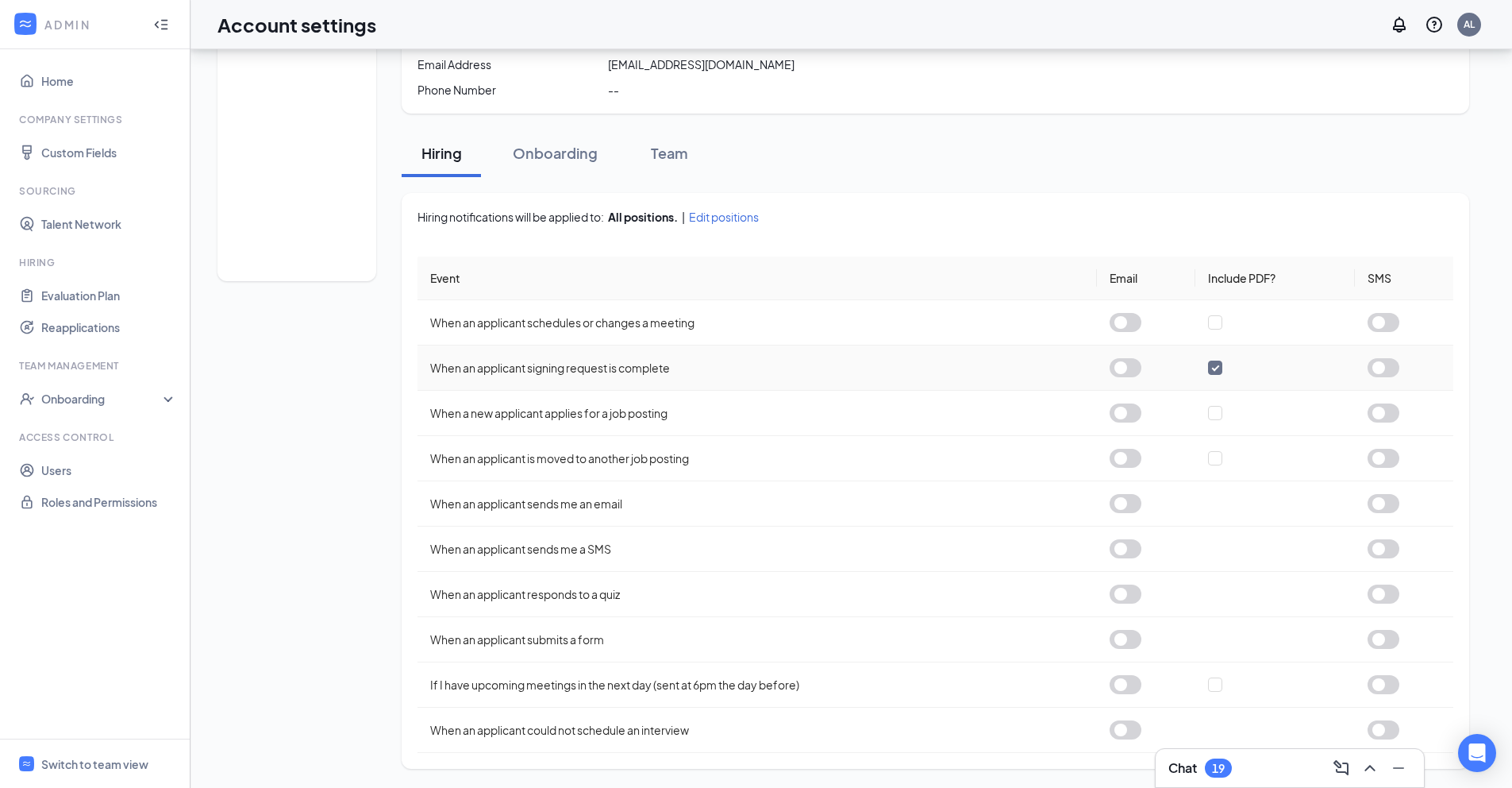
click at [1217, 367] on input "checkbox" at bounding box center [1215, 367] width 14 height 14
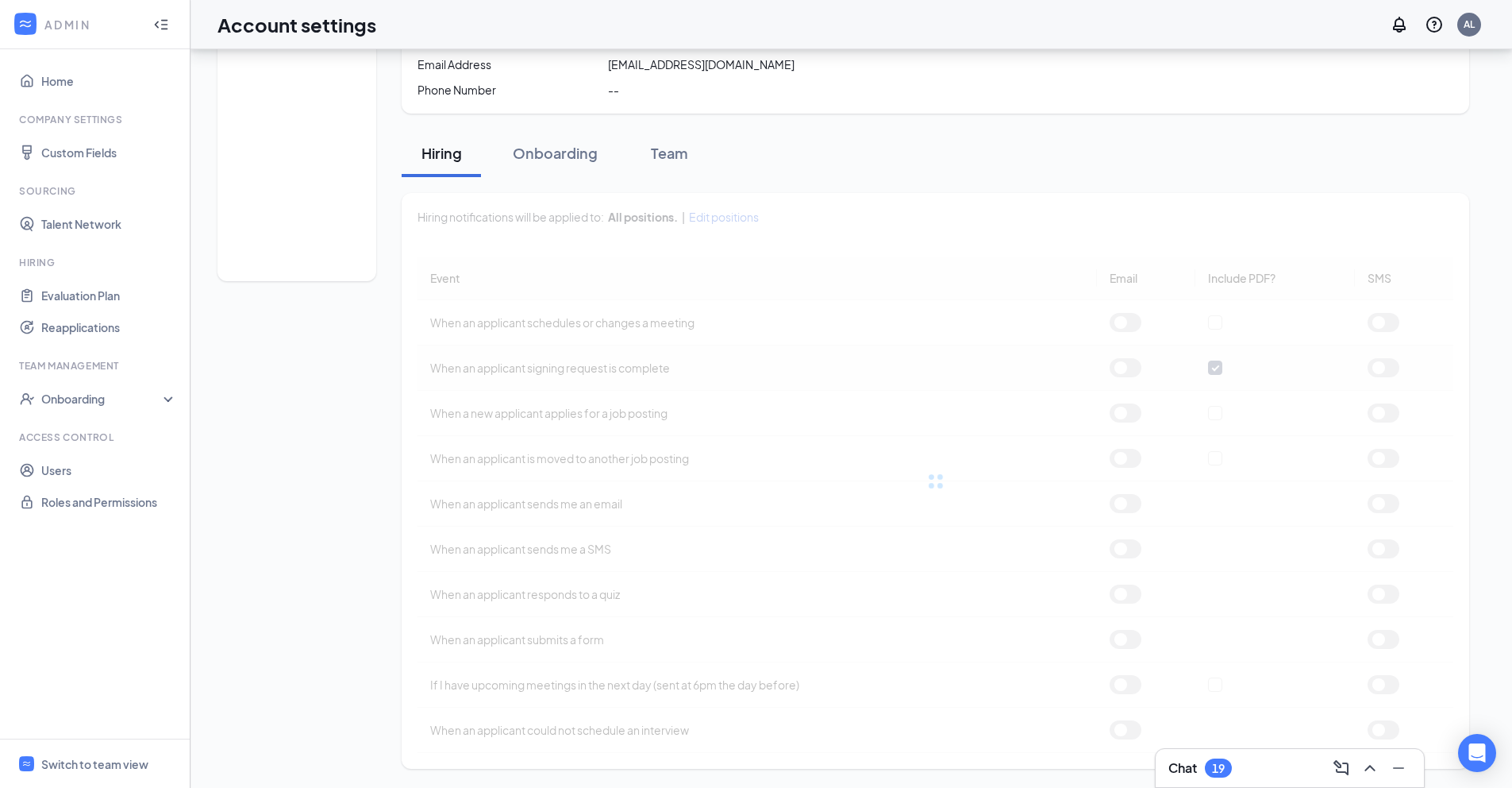
checkbox input "false"
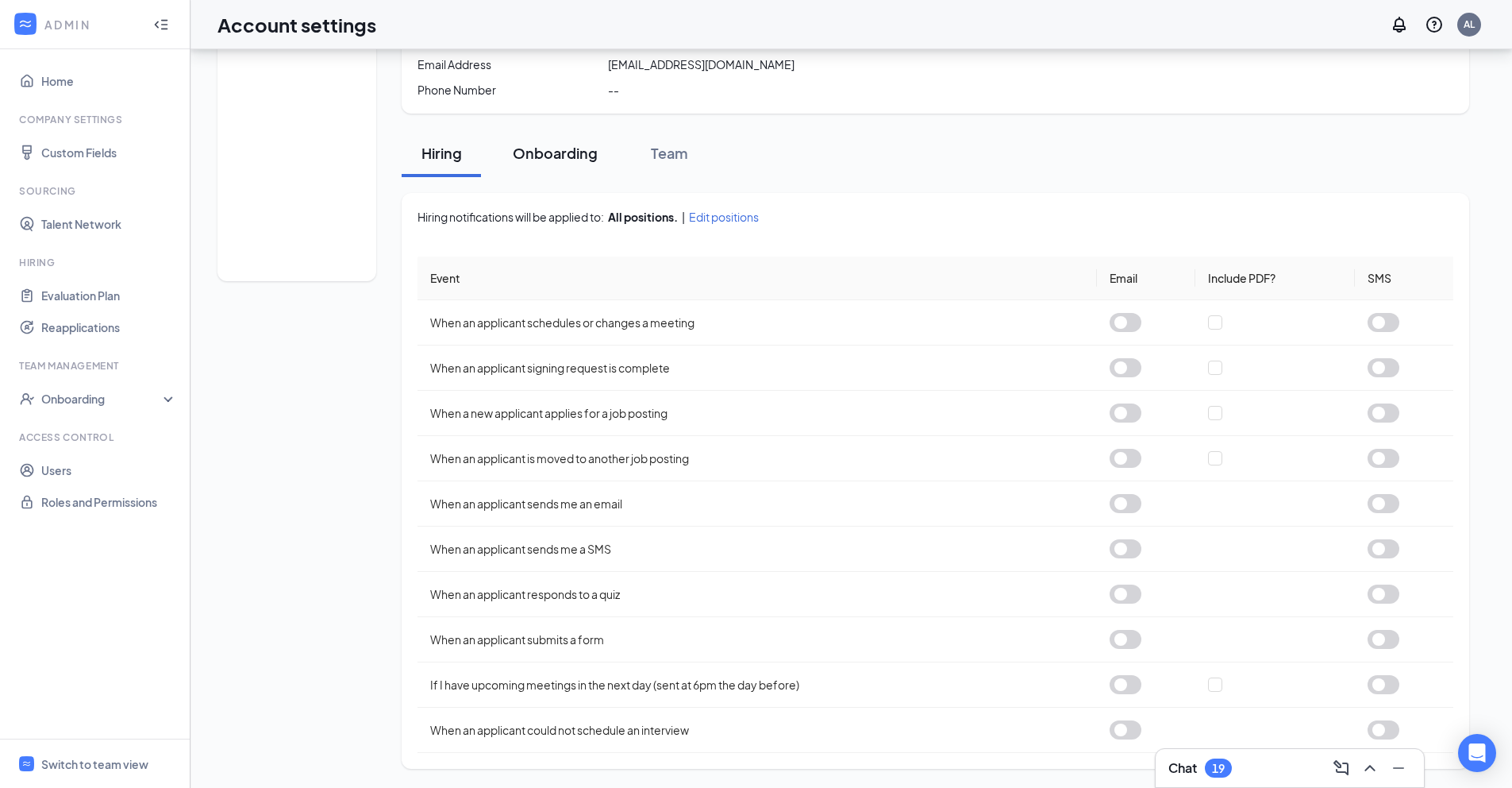
click at [531, 151] on div "Onboarding" at bounding box center [556, 153] width 85 height 20
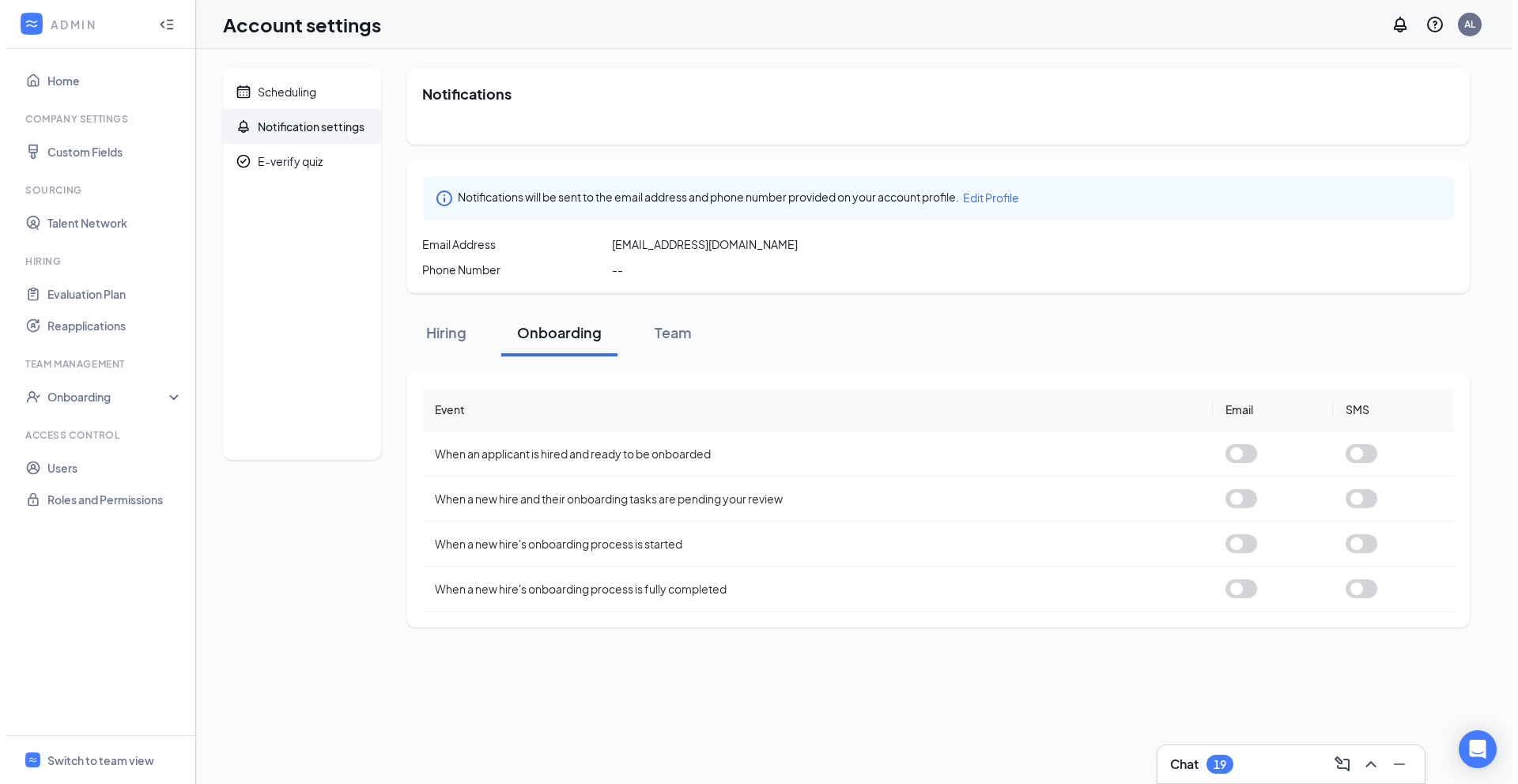
scroll to position [0, 0]
click at [669, 328] on div "Team" at bounding box center [666, 332] width 47 height 20
